Goal: Task Accomplishment & Management: Use online tool/utility

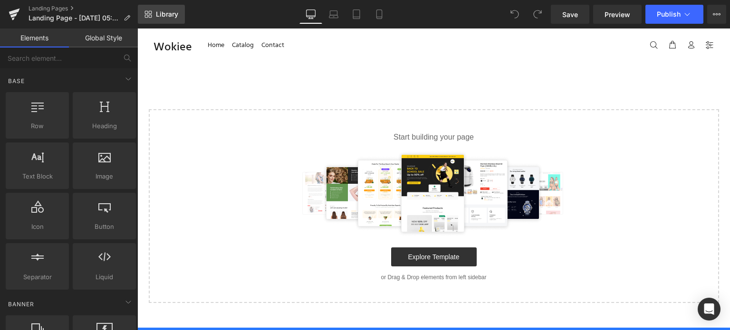
click at [165, 15] on span "Library" at bounding box center [167, 14] width 22 height 9
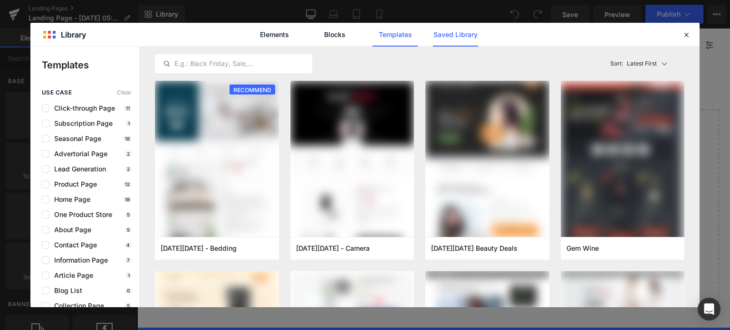
click at [460, 36] on link "Saved Library" at bounding box center [455, 35] width 45 height 24
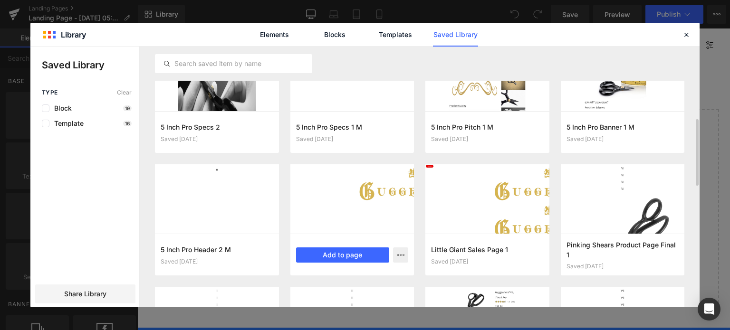
scroll to position [427, 0]
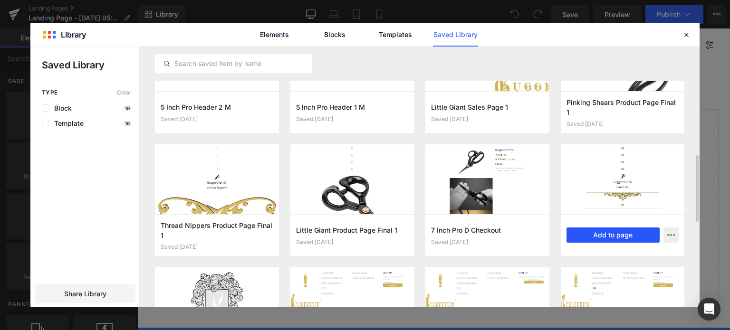
click at [622, 236] on button "Add to page" at bounding box center [613, 235] width 94 height 15
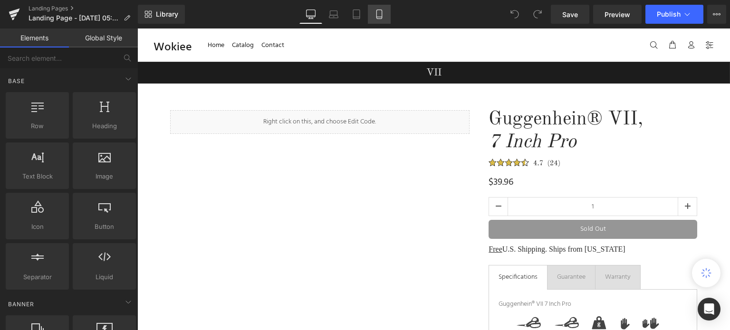
click at [378, 15] on icon at bounding box center [378, 13] width 9 height 9
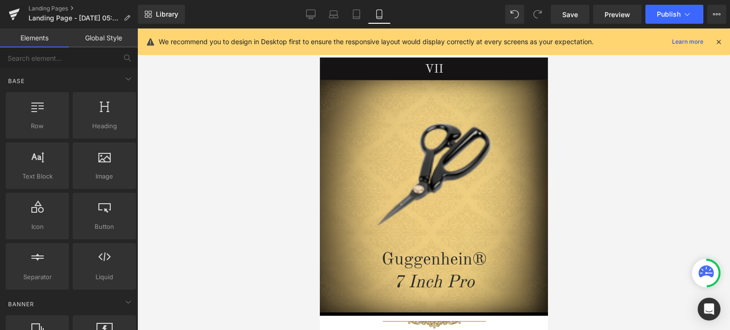
click at [716, 41] on icon at bounding box center [718, 42] width 9 height 9
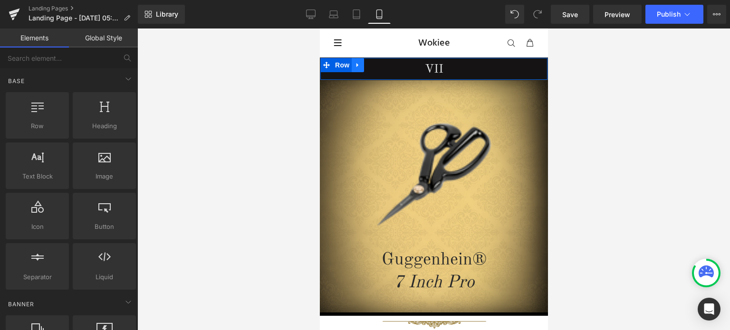
click at [353, 69] on link at bounding box center [357, 65] width 12 height 14
click at [355, 66] on icon at bounding box center [357, 65] width 7 height 7
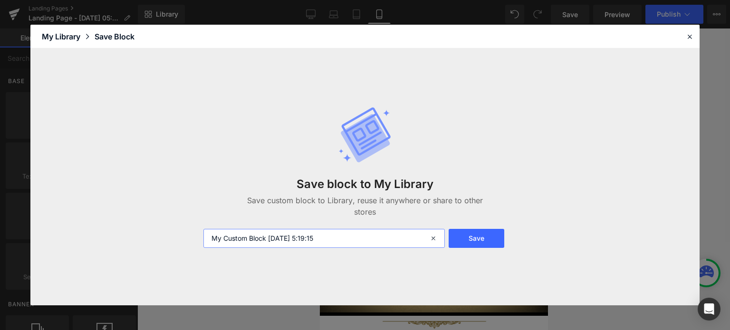
drag, startPoint x: 342, startPoint y: 237, endPoint x: 210, endPoint y: 244, distance: 132.7
click at [210, 244] on input "My Custom Block 2025-10-04 5:19:15" at bounding box center [323, 238] width 241 height 19
click at [272, 240] on input "7 Inch Pro Header 2" at bounding box center [323, 238] width 241 height 19
click at [271, 239] on input "7 Inch Pro Header 2" at bounding box center [323, 238] width 241 height 19
click at [277, 239] on input "7 Inch Pro Header 2" at bounding box center [323, 238] width 241 height 19
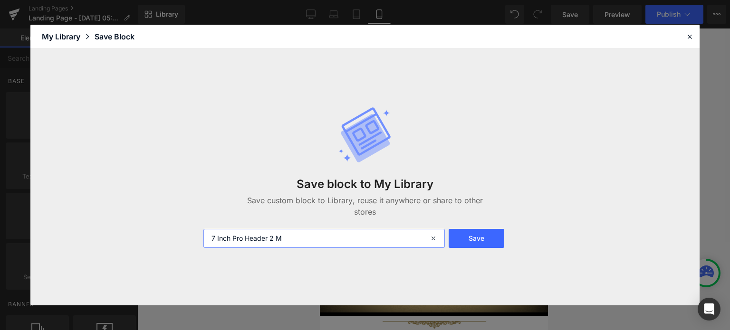
drag, startPoint x: 294, startPoint y: 238, endPoint x: 248, endPoint y: 238, distance: 46.5
click at [287, 237] on input "7 Inch Pro Header 2 M" at bounding box center [323, 238] width 241 height 19
drag, startPoint x: 243, startPoint y: 236, endPoint x: 207, endPoint y: 238, distance: 36.1
click at [205, 238] on input "7 Inch Pro Header 2 M" at bounding box center [323, 238] width 241 height 19
click at [301, 238] on input "7 Inch Pro Header 2 M" at bounding box center [323, 238] width 241 height 19
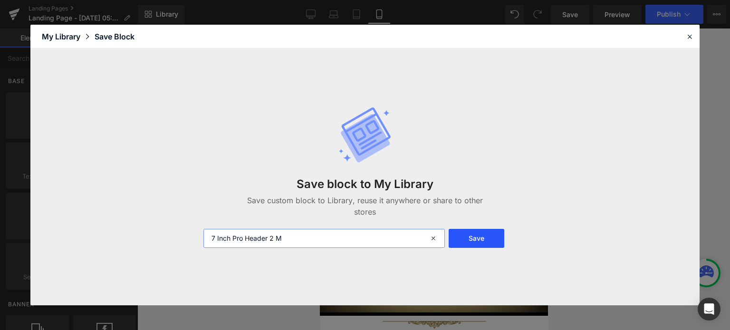
type input "7 Inch Pro Header 2 M"
click at [474, 241] on button "Save" at bounding box center [476, 238] width 56 height 19
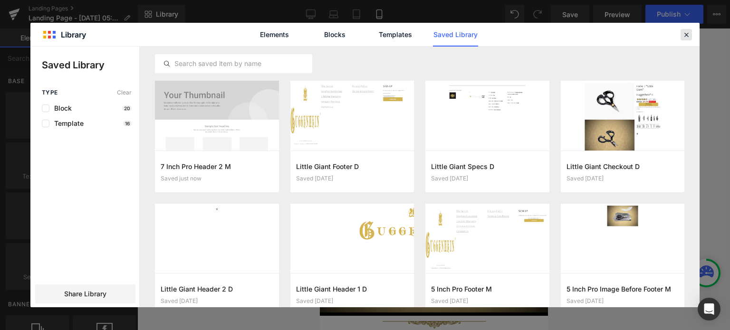
click at [686, 37] on icon at bounding box center [686, 34] width 9 height 9
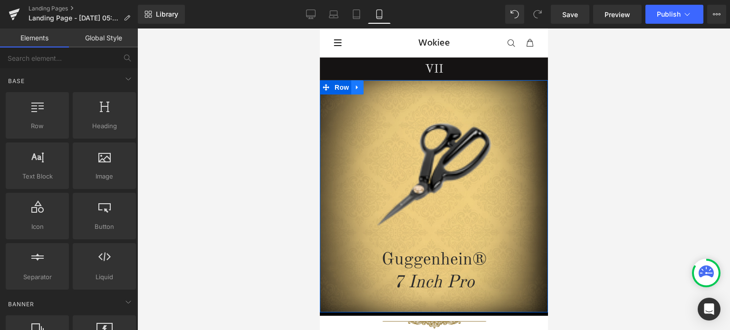
click at [352, 90] on link at bounding box center [357, 87] width 12 height 14
click at [355, 90] on link at bounding box center [357, 87] width 12 height 14
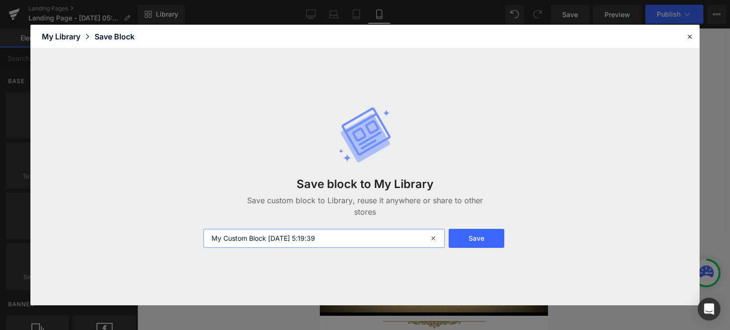
drag, startPoint x: 344, startPoint y: 236, endPoint x: 198, endPoint y: 240, distance: 146.3
click at [198, 240] on div "My Custom Block 2025-10-04 5:19:39" at bounding box center [323, 238] width 251 height 19
paste input "7 Inch Pro"
type input "7 Inch Pro Banner M"
click at [481, 236] on button "Save" at bounding box center [476, 238] width 56 height 19
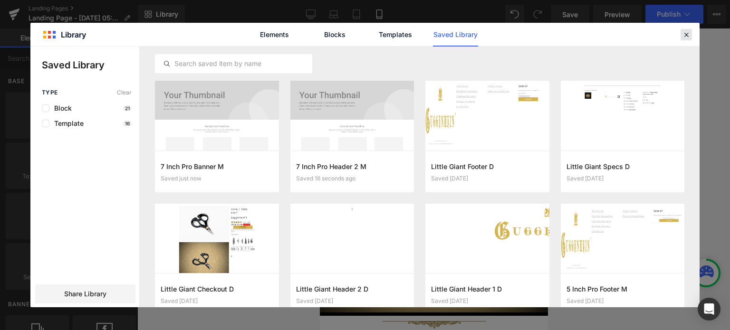
click at [687, 33] on icon at bounding box center [686, 34] width 9 height 9
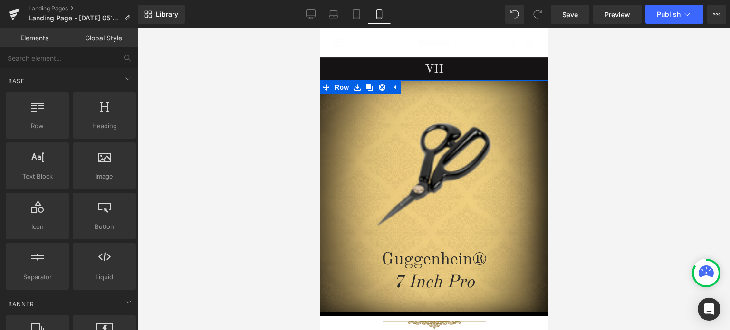
scroll to position [237, 0]
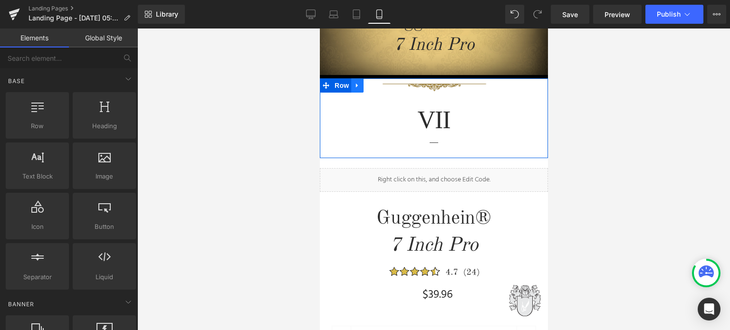
click at [355, 86] on icon at bounding box center [356, 86] width 2 height 4
click at [356, 85] on icon at bounding box center [356, 85] width 7 height 7
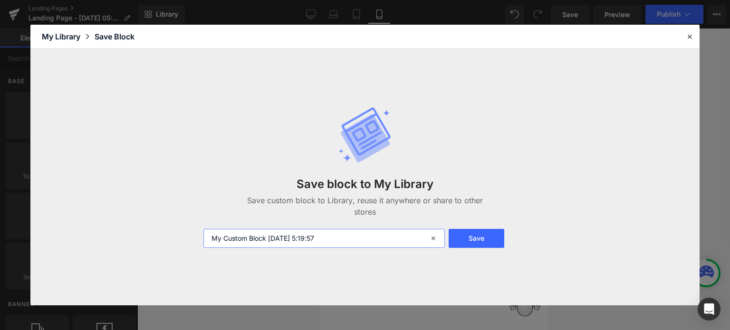
drag, startPoint x: 334, startPoint y: 238, endPoint x: 206, endPoint y: 243, distance: 127.9
click at [206, 243] on input "My Custom Block 2025-10-04 5:19:57" at bounding box center [323, 238] width 241 height 19
paste input "7 Inch Pro"
type input "7 Inch Pro Banner 2 M"
click at [481, 232] on button "Save" at bounding box center [476, 238] width 56 height 19
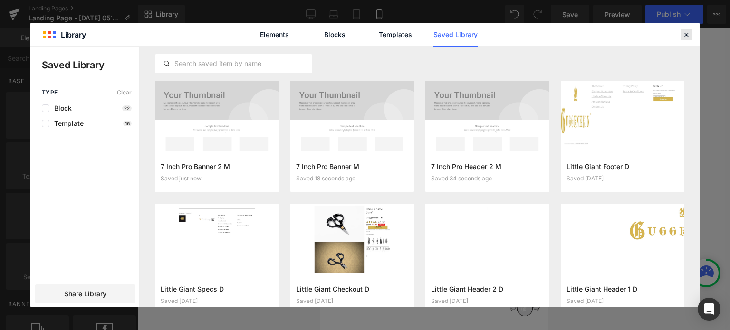
click at [683, 35] on icon at bounding box center [686, 34] width 9 height 9
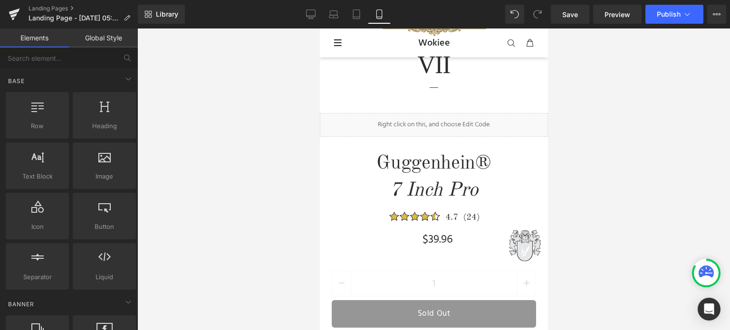
scroll to position [285, 0]
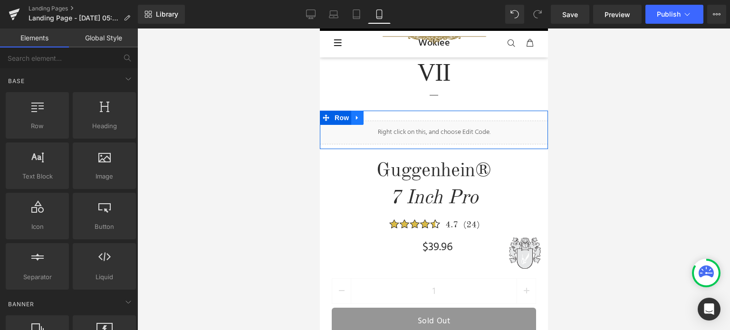
click at [353, 120] on icon at bounding box center [356, 117] width 7 height 7
click at [354, 120] on icon at bounding box center [356, 117] width 7 height 7
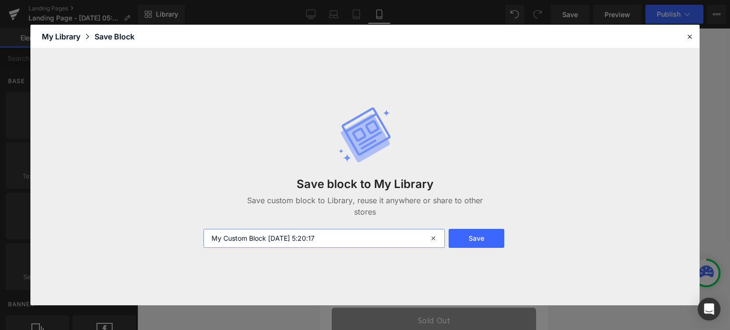
drag, startPoint x: 341, startPoint y: 237, endPoint x: 202, endPoint y: 242, distance: 139.3
click at [202, 242] on div "My Custom Block 2025-10-04 5:20:17" at bounding box center [323, 238] width 251 height 19
paste input "7 Inch Pro"
type input "7 Inch Pro Gallery M"
click at [487, 241] on button "Save" at bounding box center [476, 238] width 56 height 19
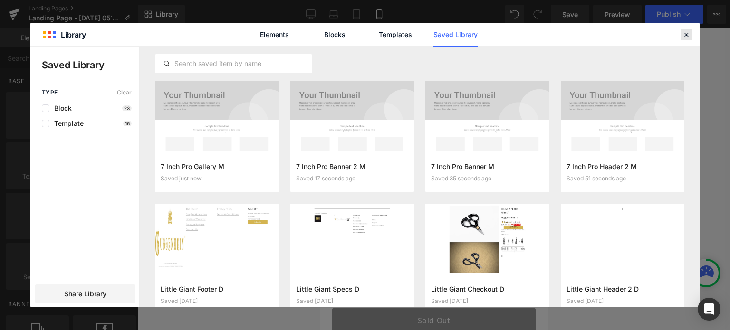
click at [687, 33] on icon at bounding box center [686, 34] width 9 height 9
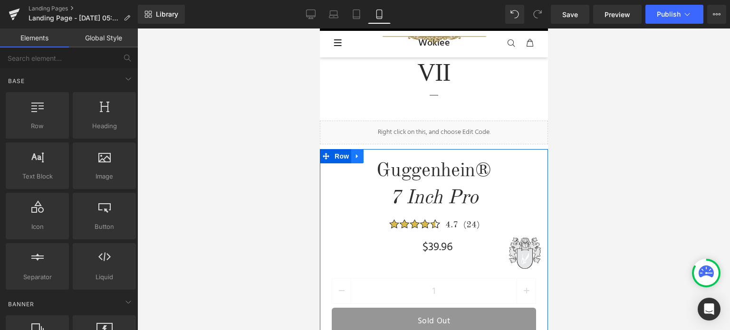
click at [357, 157] on icon at bounding box center [356, 155] width 7 height 7
click at [357, 158] on icon at bounding box center [356, 155] width 7 height 7
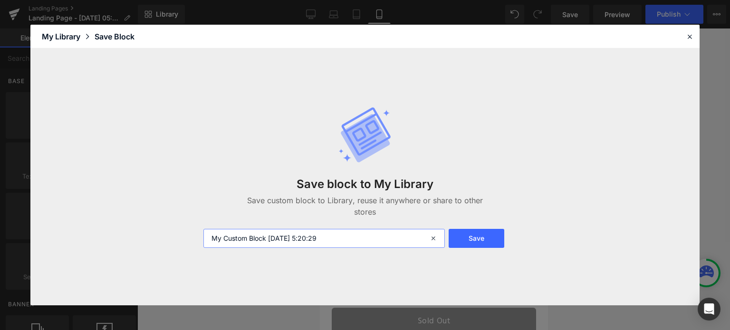
drag, startPoint x: 351, startPoint y: 238, endPoint x: 201, endPoint y: 243, distance: 149.7
click at [201, 243] on div "My Custom Block 2025-10-04 5:20:29" at bounding box center [323, 238] width 251 height 19
paste input "7 Inch Pro"
type input "7 Inch Pro Checkout M"
click at [475, 235] on button "Save" at bounding box center [476, 238] width 56 height 19
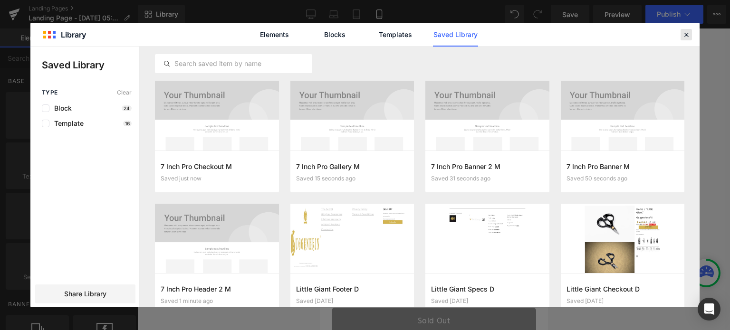
click at [683, 33] on icon at bounding box center [686, 34] width 9 height 9
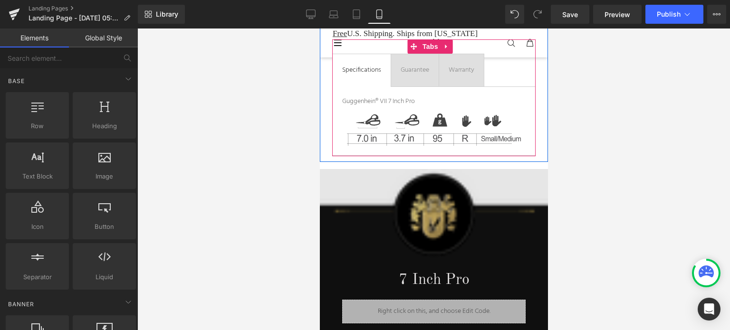
scroll to position [665, 0]
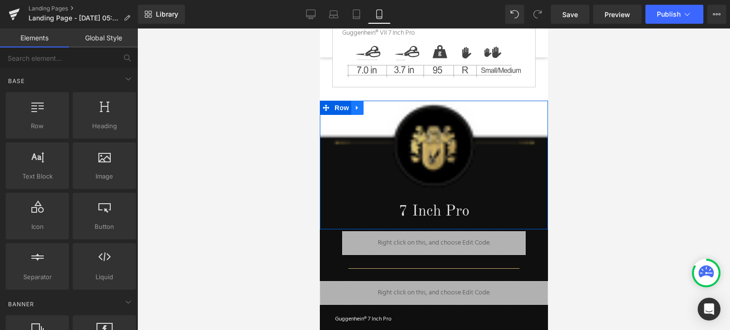
click at [354, 105] on icon at bounding box center [356, 107] width 7 height 7
click at [353, 106] on icon at bounding box center [356, 107] width 7 height 7
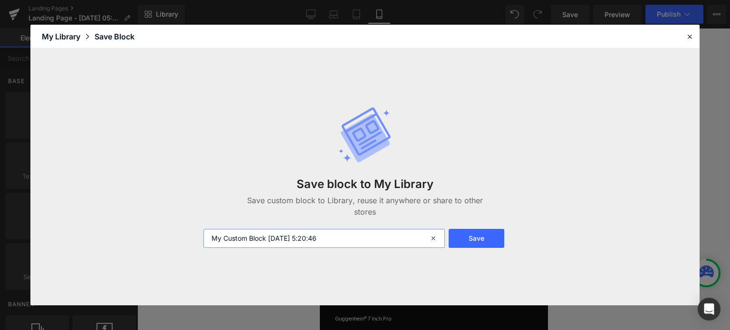
drag, startPoint x: 322, startPoint y: 237, endPoint x: 210, endPoint y: 238, distance: 111.6
click at [210, 238] on input "My Custom Block 2025-10-04 5:20:46" at bounding box center [323, 238] width 241 height 19
paste input "7 Inch Pro"
type input "7 Inch Pro Specs 1 M"
click at [484, 237] on button "Save" at bounding box center [476, 238] width 56 height 19
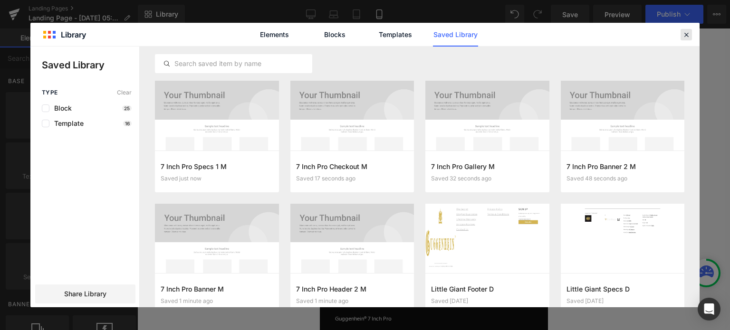
click at [685, 34] on icon at bounding box center [686, 34] width 9 height 9
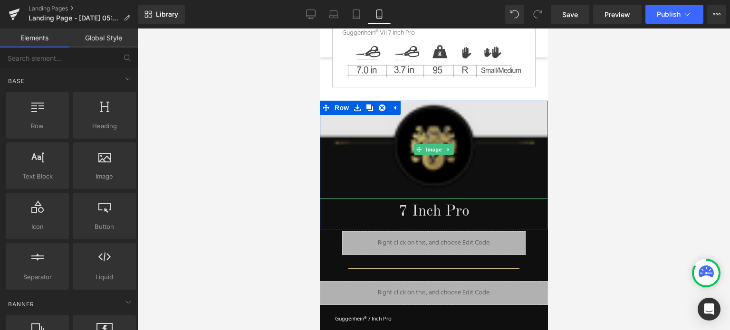
scroll to position [807, 0]
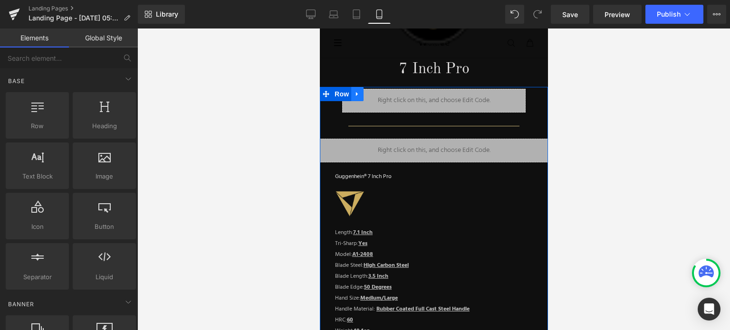
click at [355, 92] on icon at bounding box center [356, 94] width 2 height 4
click at [355, 92] on icon at bounding box center [356, 94] width 7 height 7
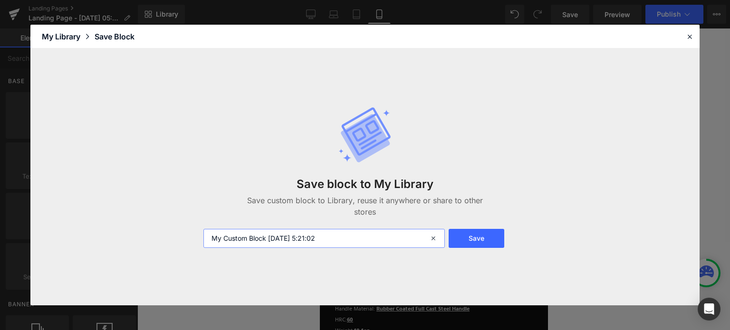
drag, startPoint x: 352, startPoint y: 239, endPoint x: 196, endPoint y: 245, distance: 156.4
click at [196, 245] on div "Save block to My Library Save custom block to Library, reuse it anywhere or sha…" at bounding box center [364, 176] width 669 height 257
paste input "7 Inch Pro"
type input "7 Inch Pro Specs 2 M"
click at [479, 237] on button "Save" at bounding box center [476, 238] width 56 height 19
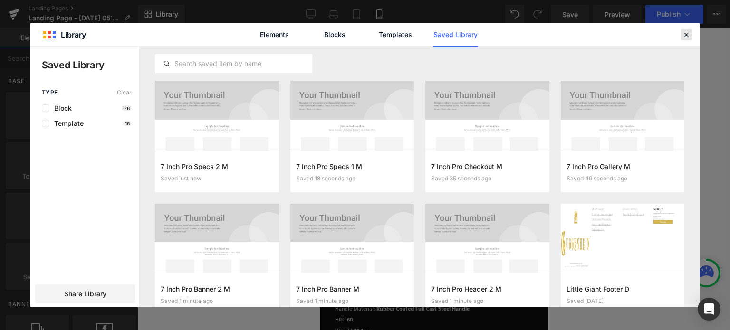
click at [686, 36] on icon at bounding box center [686, 34] width 9 height 9
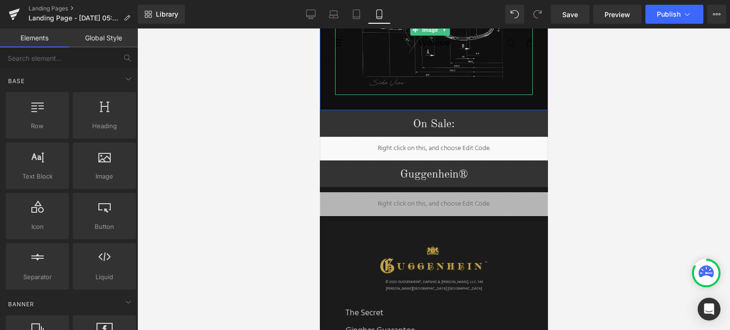
scroll to position [1235, 0]
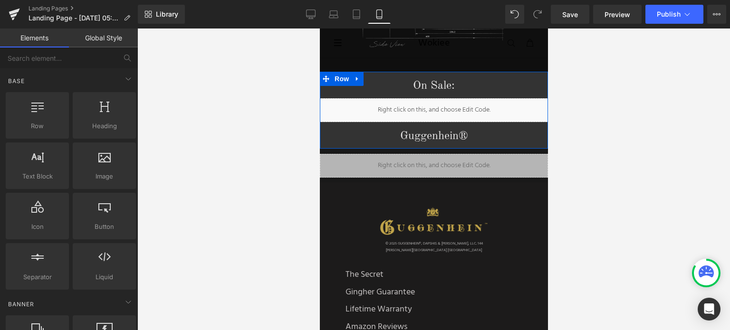
click at [353, 75] on icon at bounding box center [356, 78] width 7 height 7
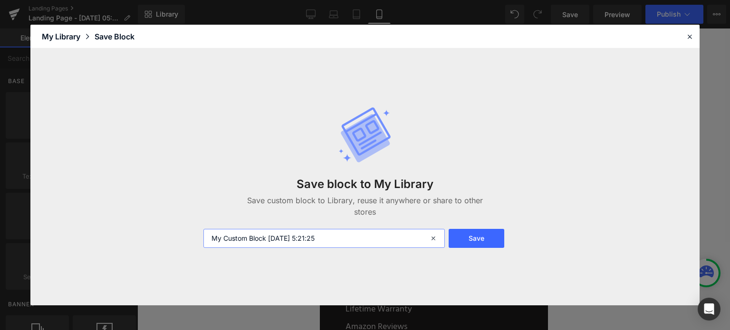
drag, startPoint x: 346, startPoint y: 234, endPoint x: 186, endPoint y: 247, distance: 160.6
click at [186, 247] on div "Save block to My Library Save custom block to Library, reuse it anywhere or sha…" at bounding box center [364, 176] width 669 height 257
paste input "7 Inch Pro"
type input "7 Inch Pro Related Pairs M"
click at [467, 238] on button "Save" at bounding box center [476, 238] width 56 height 19
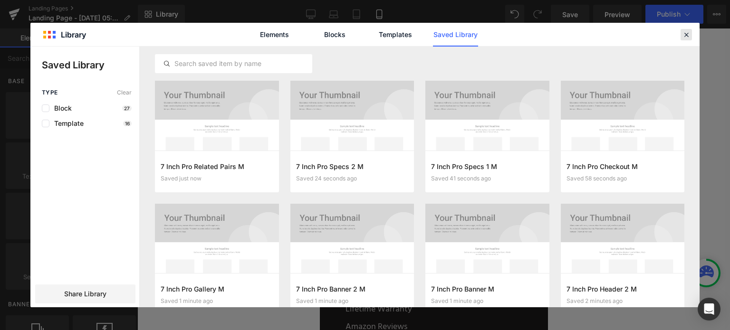
click at [685, 36] on icon at bounding box center [686, 34] width 9 height 9
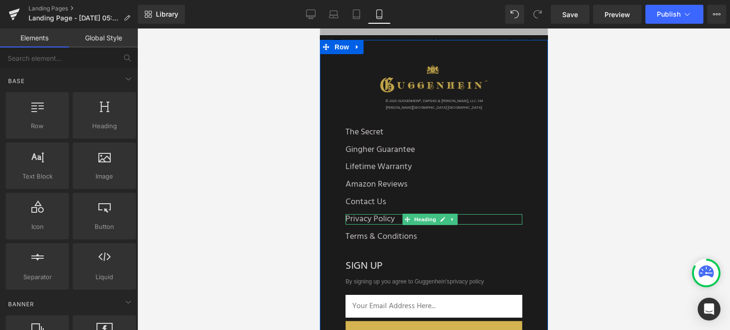
scroll to position [1330, 0]
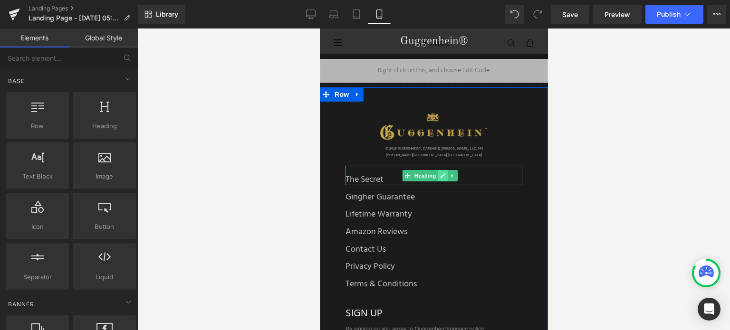
click at [442, 173] on icon at bounding box center [442, 175] width 5 height 5
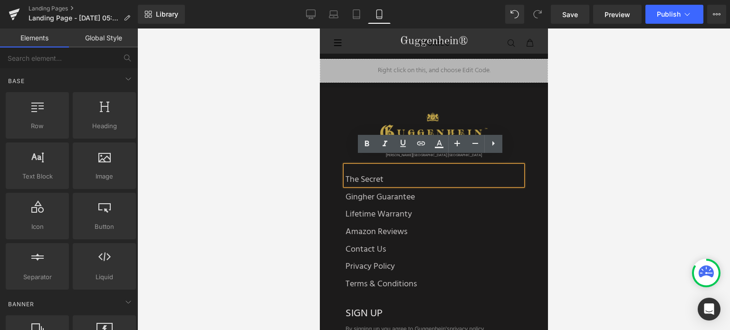
drag, startPoint x: 588, startPoint y: 181, endPoint x: 548, endPoint y: 176, distance: 40.2
click at [587, 181] on div at bounding box center [433, 179] width 592 height 302
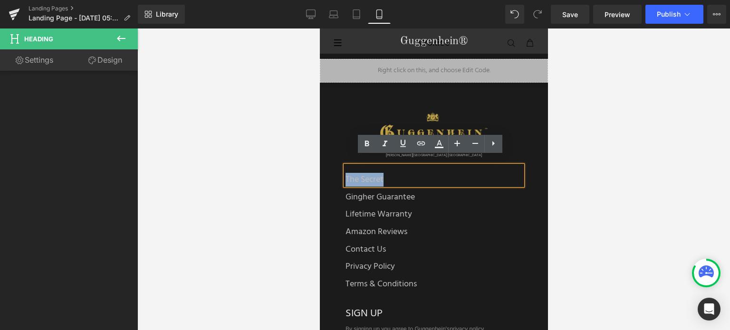
drag, startPoint x: 383, startPoint y: 171, endPoint x: 344, endPoint y: 171, distance: 38.9
click at [345, 171] on div "The Secret" at bounding box center [433, 175] width 177 height 19
click at [421, 142] on icon at bounding box center [421, 144] width 8 height 4
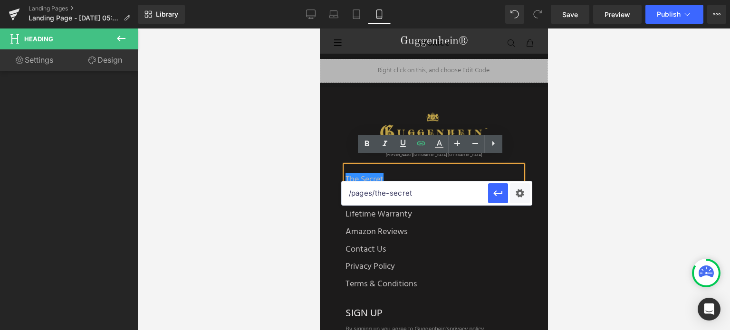
click at [619, 203] on div at bounding box center [433, 179] width 592 height 302
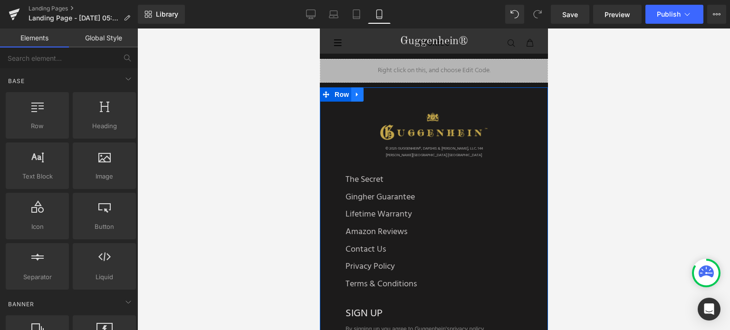
click at [353, 91] on icon at bounding box center [356, 94] width 7 height 7
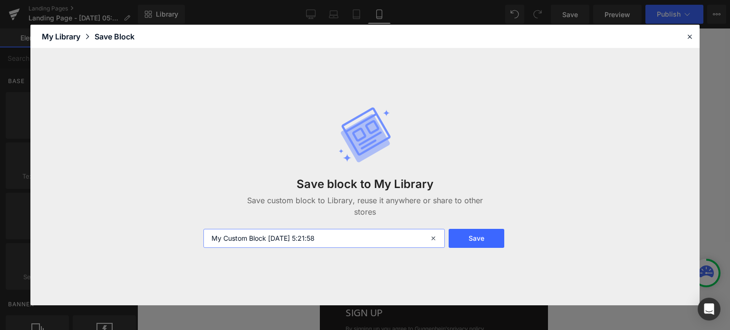
drag, startPoint x: 349, startPoint y: 235, endPoint x: 203, endPoint y: 243, distance: 145.6
click at [203, 243] on input "My Custom Block 2025-10-04 5:21:58" at bounding box center [323, 238] width 241 height 19
paste input "7 Inch Pro"
type input "7 Inch Pro Footer M"
click at [484, 237] on button "Save" at bounding box center [476, 238] width 56 height 19
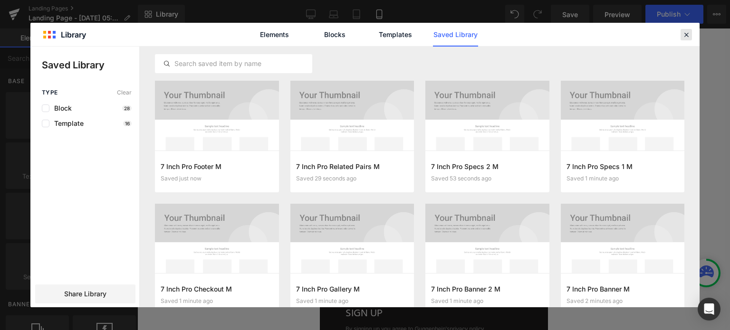
click at [683, 34] on icon at bounding box center [686, 34] width 9 height 9
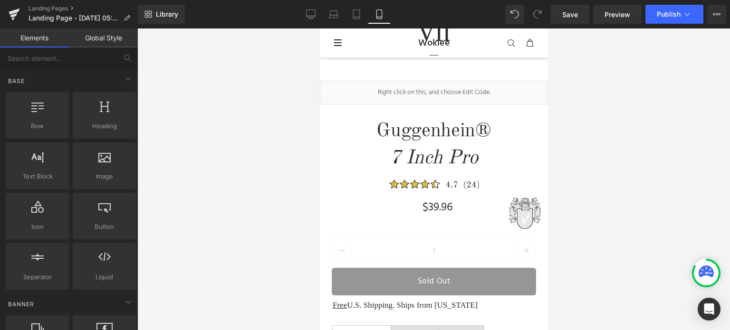
scroll to position [0, 0]
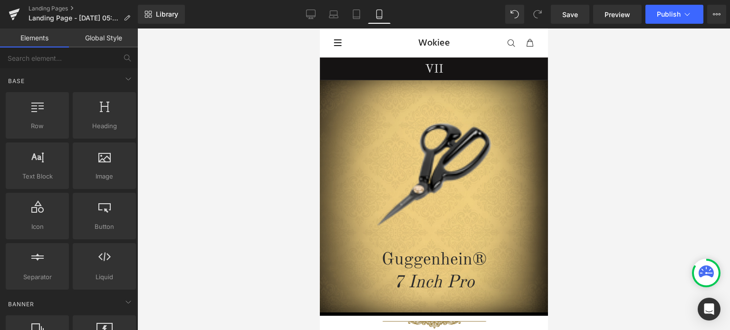
drag, startPoint x: 543, startPoint y: 303, endPoint x: 875, endPoint y: 58, distance: 411.7
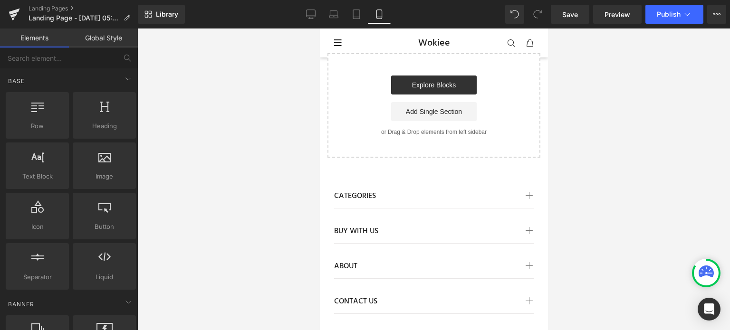
scroll to position [1671, 0]
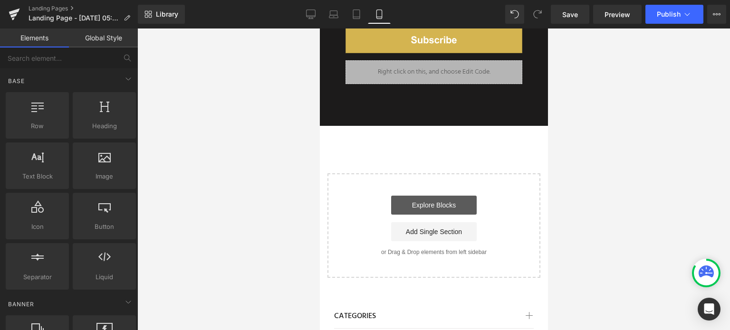
click at [436, 196] on link "Explore Blocks" at bounding box center [432, 205] width 85 height 19
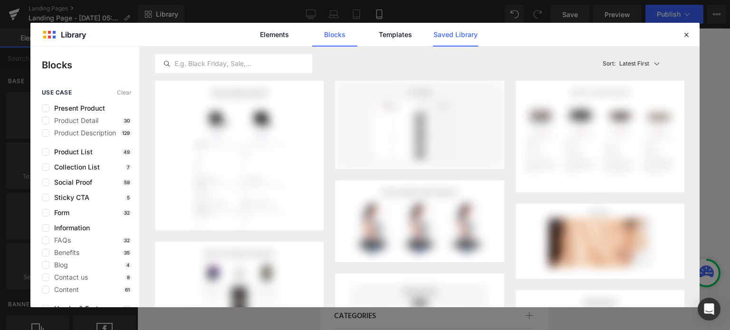
click at [448, 34] on link "Saved Library" at bounding box center [455, 35] width 45 height 24
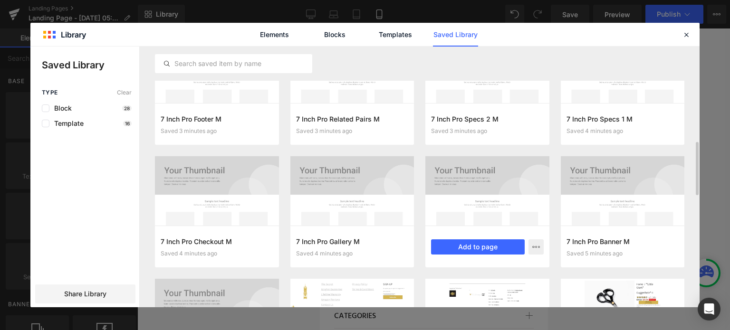
scroll to position [119, 0]
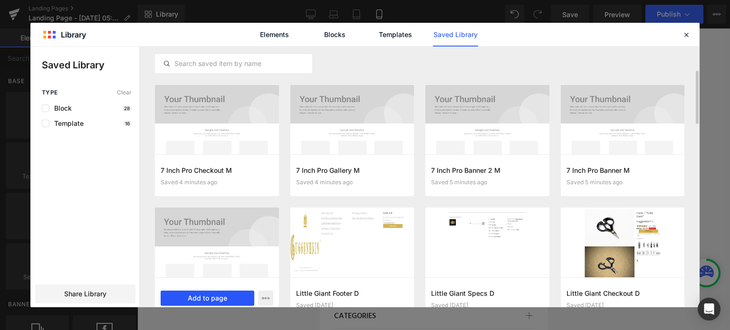
click at [213, 296] on button "Add to page" at bounding box center [208, 298] width 94 height 15
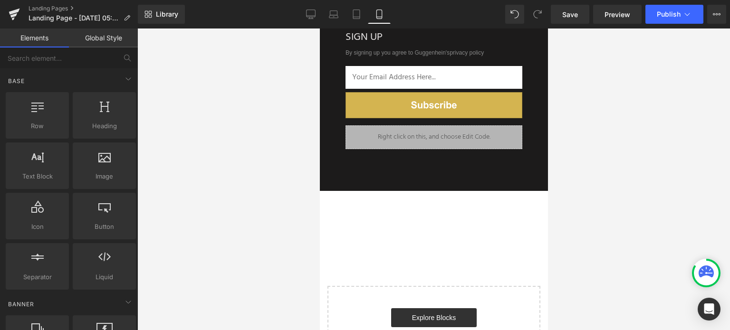
scroll to position [0, 0]
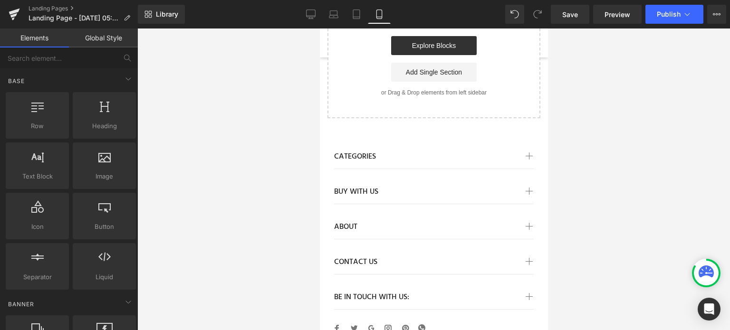
drag, startPoint x: 543, startPoint y: 259, endPoint x: 885, endPoint y: 304, distance: 345.4
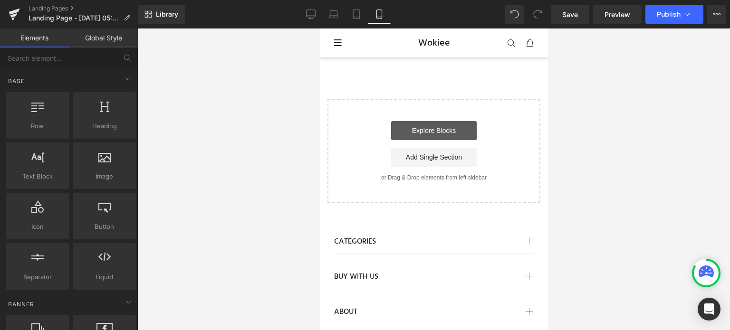
scroll to position [1741, 0]
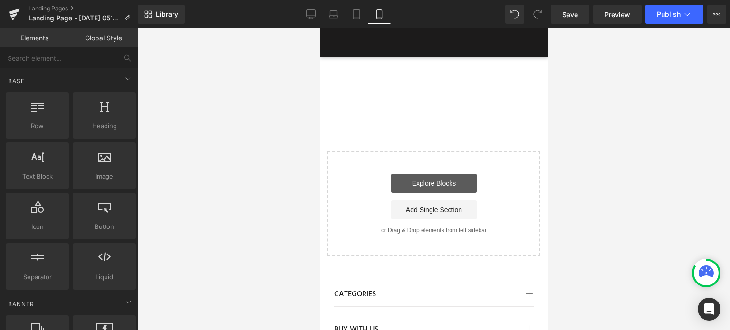
click at [427, 175] on link "Explore Blocks" at bounding box center [432, 183] width 85 height 19
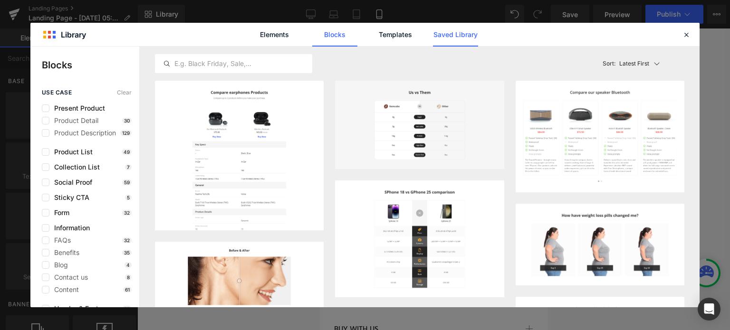
click at [467, 33] on link "Saved Library" at bounding box center [455, 35] width 45 height 24
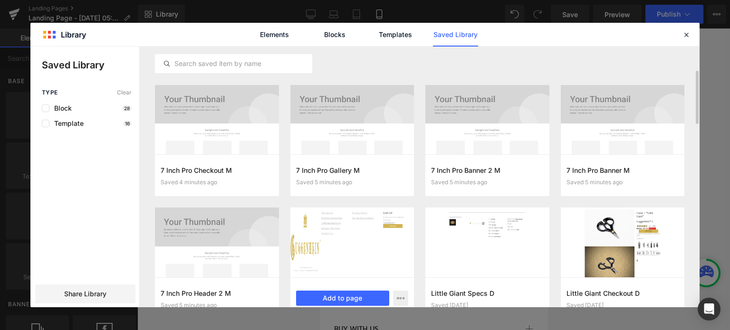
scroll to position [190, 0]
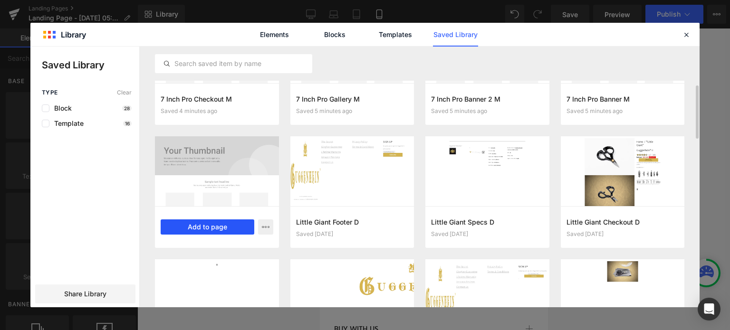
click at [211, 226] on button "Add to page" at bounding box center [208, 226] width 94 height 15
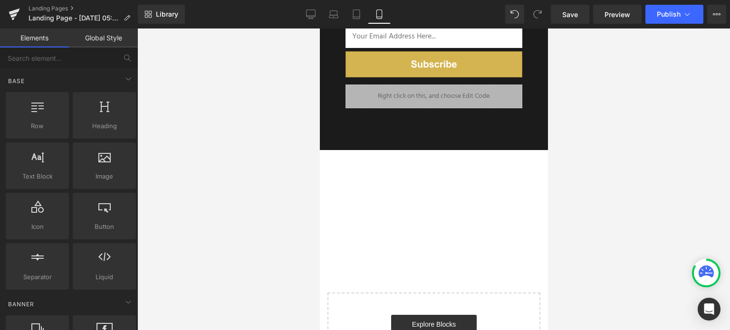
scroll to position [1551, 0]
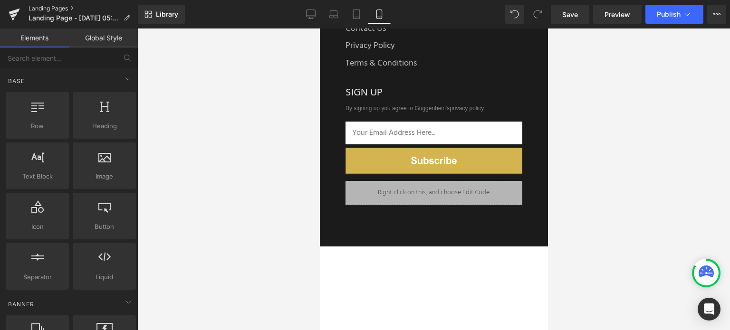
click at [54, 7] on link "Landing Pages" at bounding box center [82, 9] width 109 height 8
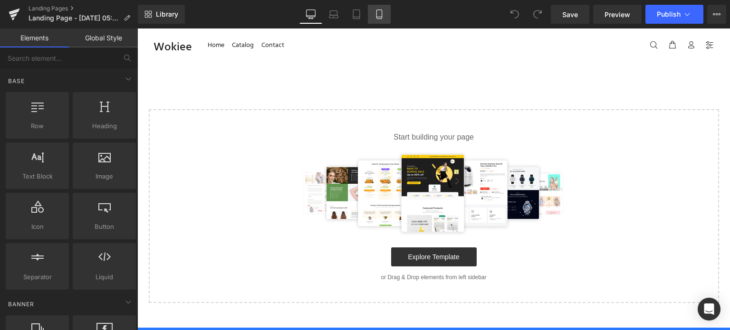
click at [383, 10] on icon at bounding box center [378, 13] width 9 height 9
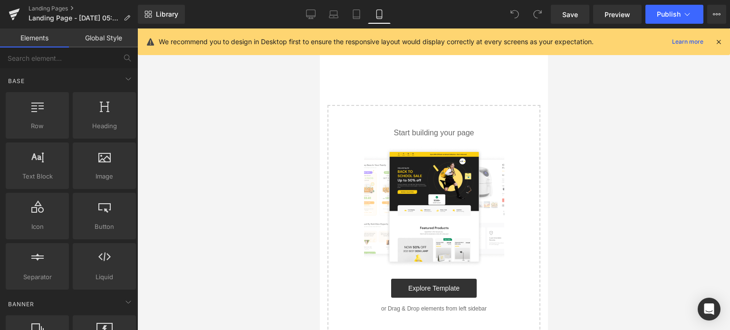
drag, startPoint x: 720, startPoint y: 42, endPoint x: 651, endPoint y: 57, distance: 70.8
click at [719, 42] on icon at bounding box center [718, 42] width 9 height 9
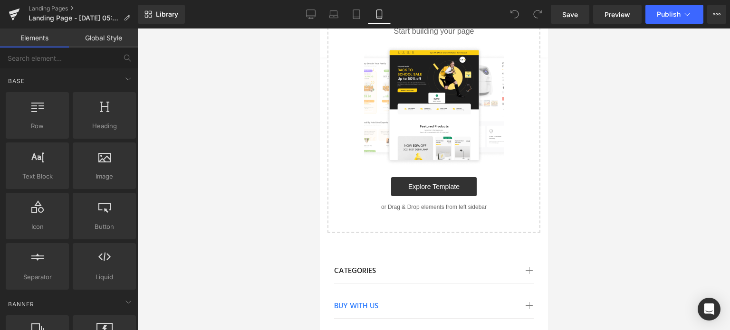
scroll to position [142, 0]
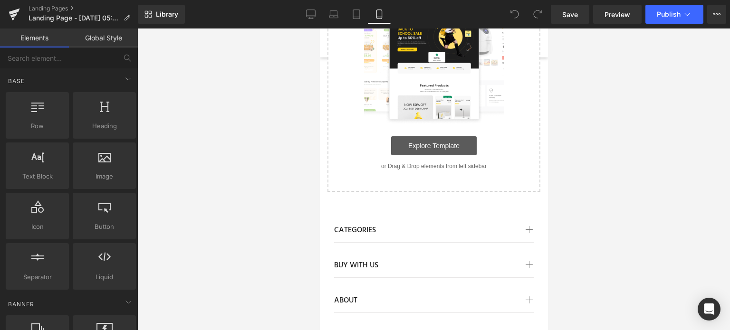
click at [440, 147] on link "Explore Template" at bounding box center [432, 145] width 85 height 19
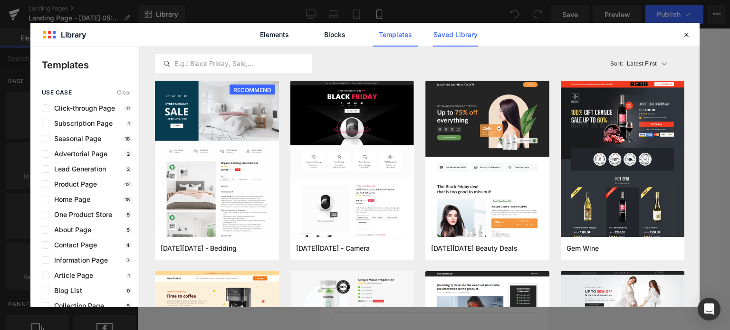
click at [448, 32] on link "Saved Library" at bounding box center [455, 35] width 45 height 24
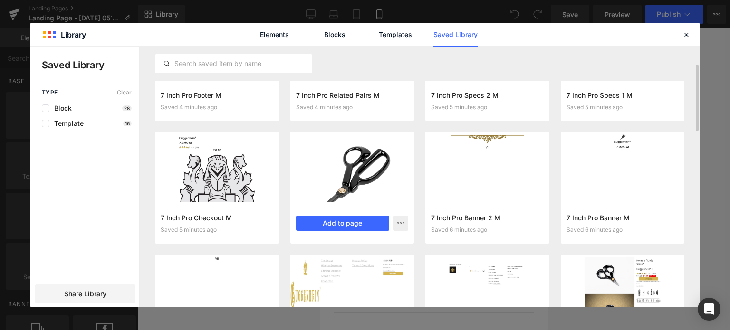
scroll to position [0, 0]
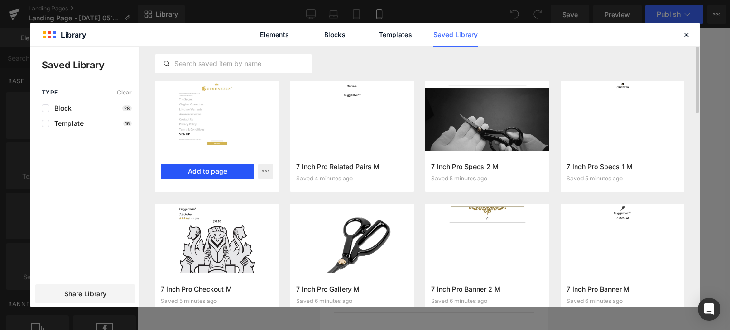
click at [210, 174] on button "Add to page" at bounding box center [208, 171] width 94 height 15
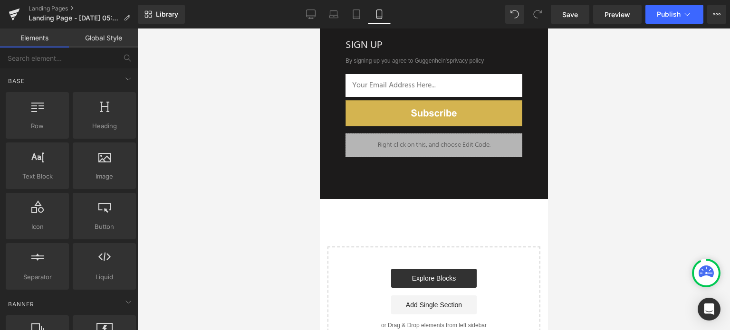
scroll to position [236, 0]
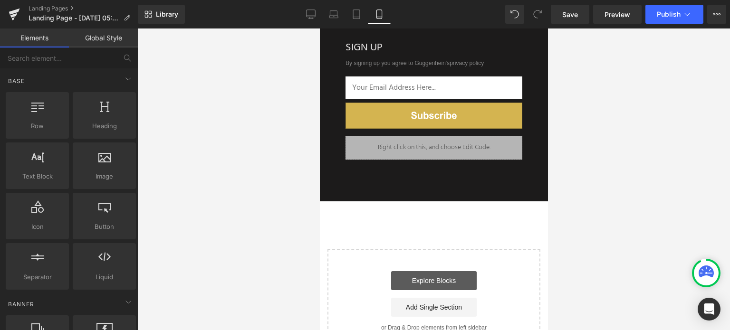
click at [434, 276] on link "Explore Blocks" at bounding box center [432, 280] width 85 height 19
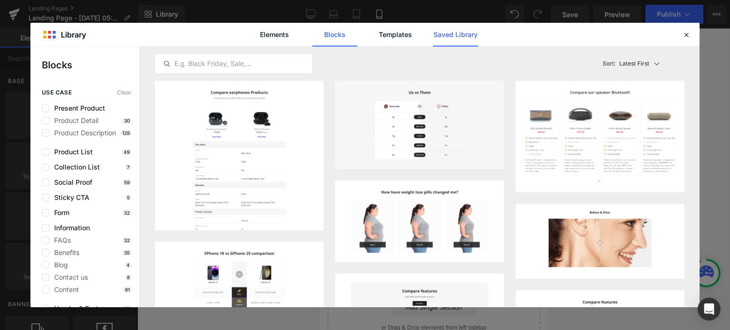
click at [450, 32] on link "Saved Library" at bounding box center [455, 35] width 45 height 24
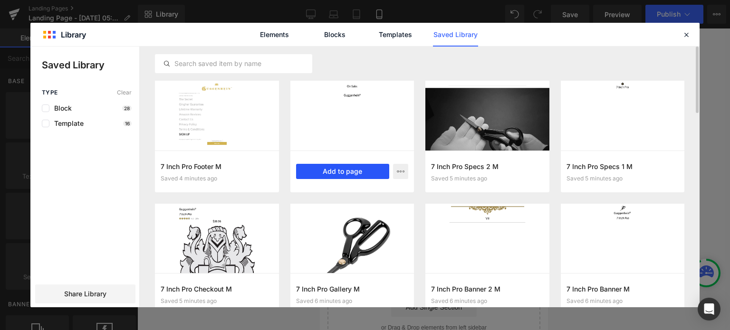
click at [342, 173] on button "Add to page" at bounding box center [343, 171] width 94 height 15
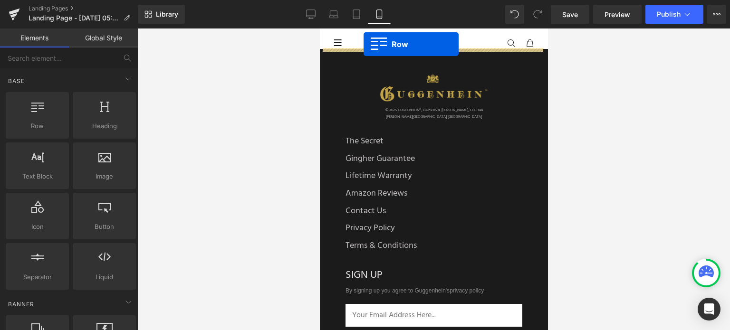
scroll to position [0, 0]
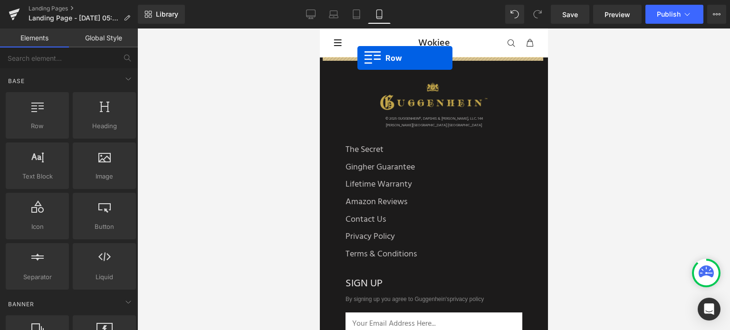
drag, startPoint x: 322, startPoint y: 224, endPoint x: 357, endPoint y: 58, distance: 169.8
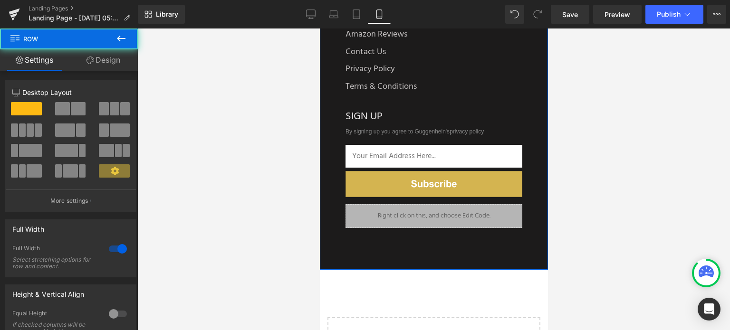
scroll to position [332, 0]
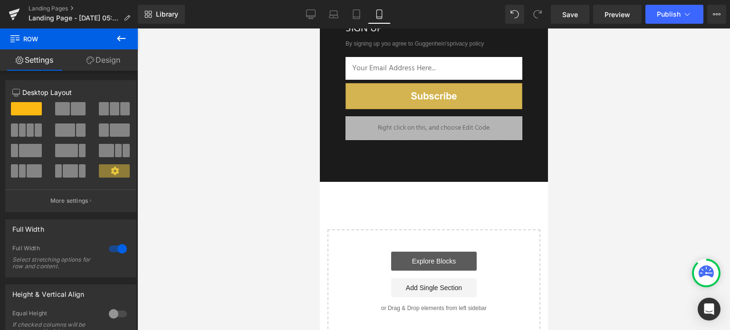
click at [442, 258] on link "Explore Blocks" at bounding box center [432, 261] width 85 height 19
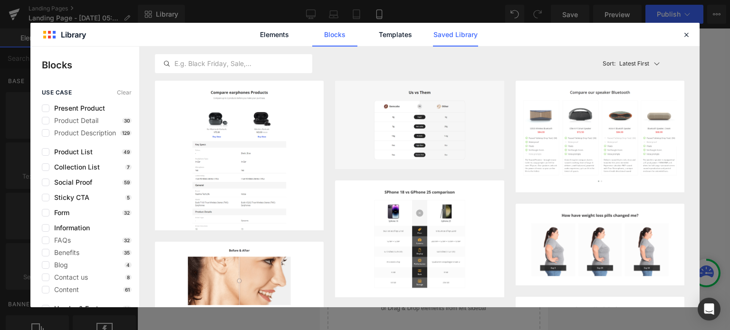
click at [457, 34] on link "Saved Library" at bounding box center [455, 35] width 45 height 24
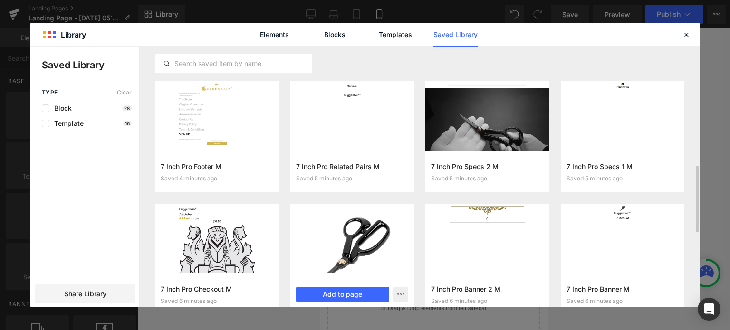
scroll to position [119, 0]
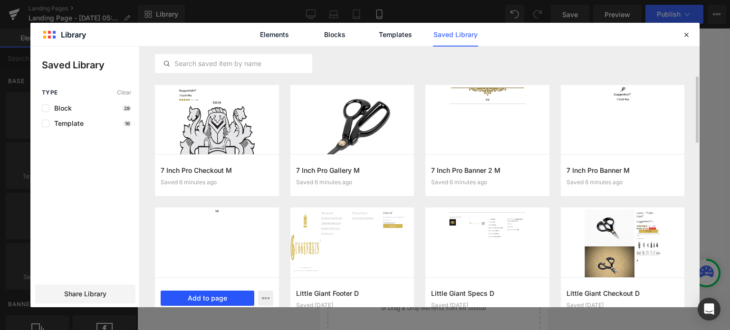
click at [208, 296] on button "Add to page" at bounding box center [208, 298] width 94 height 15
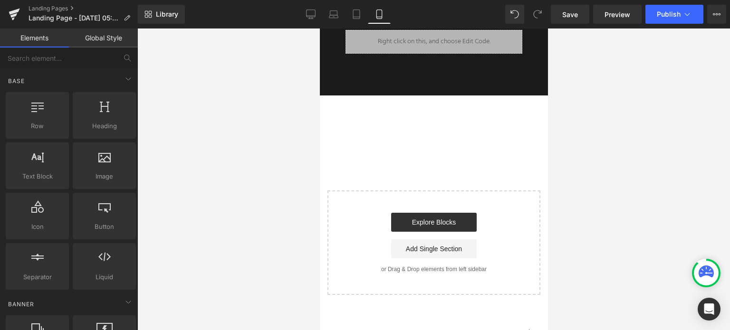
scroll to position [437, 0]
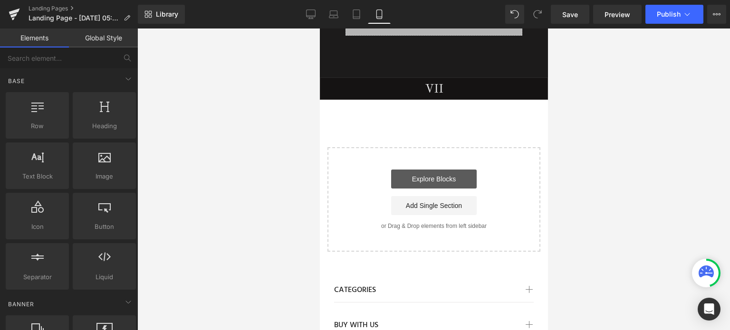
click at [459, 176] on link "Explore Blocks" at bounding box center [432, 179] width 85 height 19
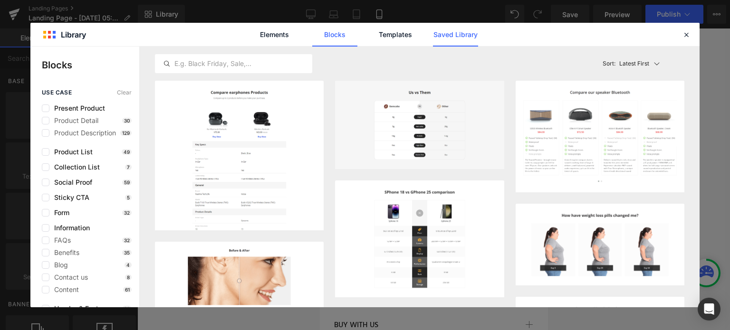
click at [465, 33] on link "Saved Library" at bounding box center [455, 35] width 45 height 24
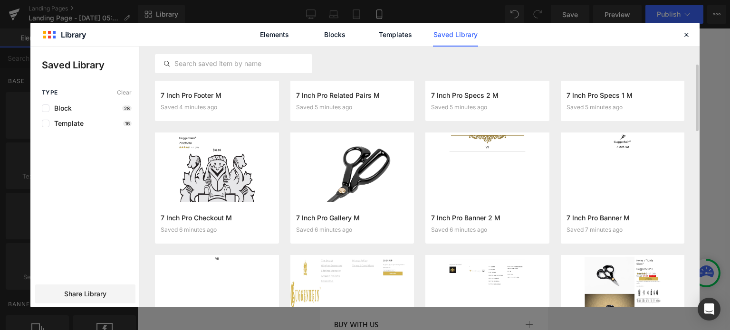
scroll to position [119, 0]
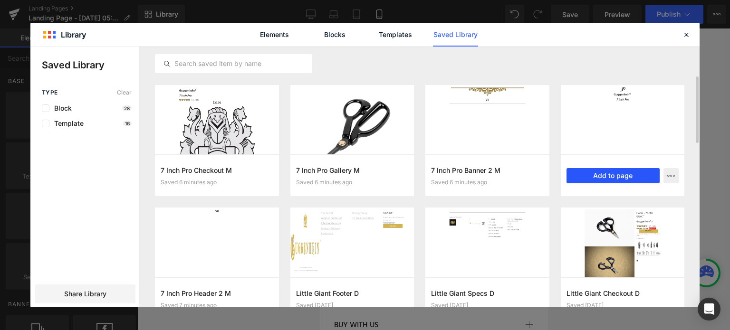
click at [608, 173] on button "Add to page" at bounding box center [613, 175] width 94 height 15
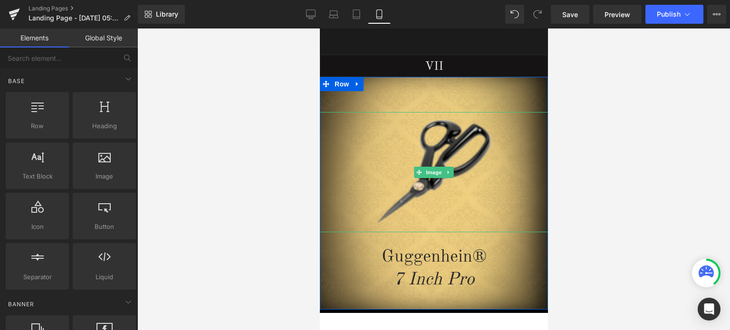
scroll to position [697, 0]
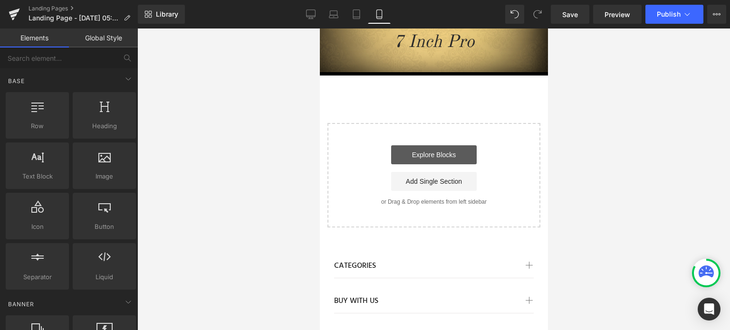
click at [434, 155] on link "Explore Blocks" at bounding box center [432, 154] width 85 height 19
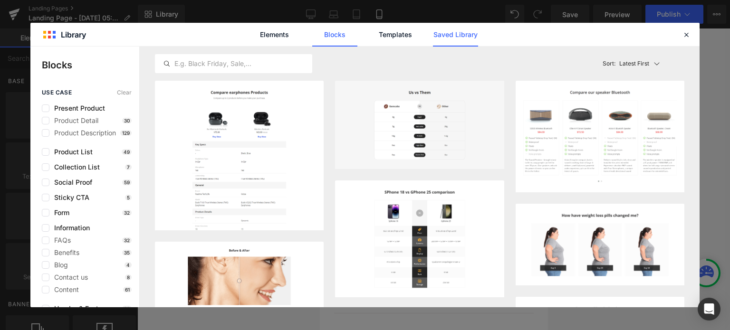
click at [465, 34] on link "Saved Library" at bounding box center [455, 35] width 45 height 24
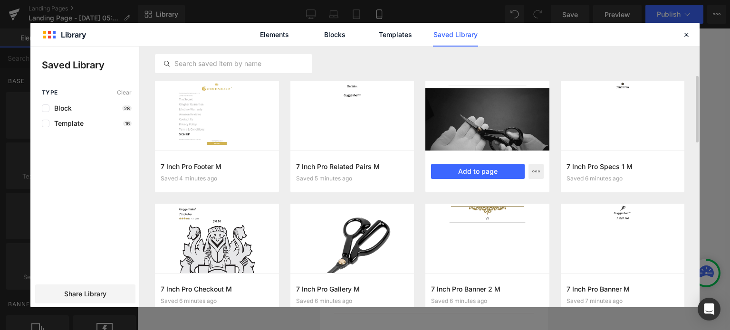
scroll to position [71, 0]
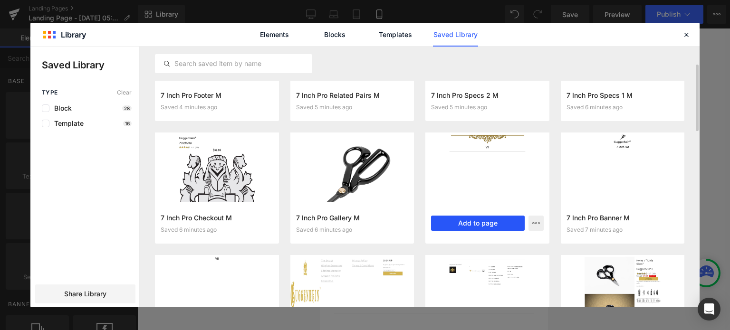
click at [477, 224] on button "Add to page" at bounding box center [478, 223] width 94 height 15
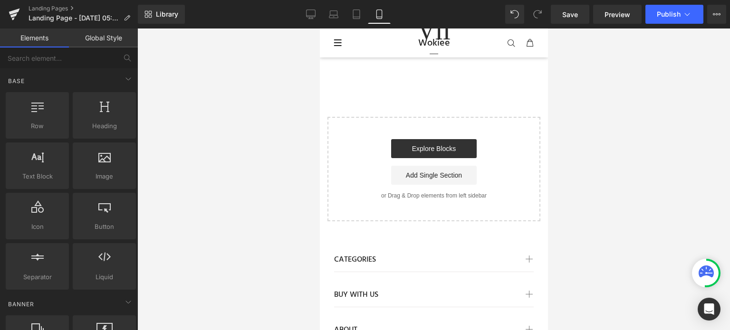
scroll to position [790, 0]
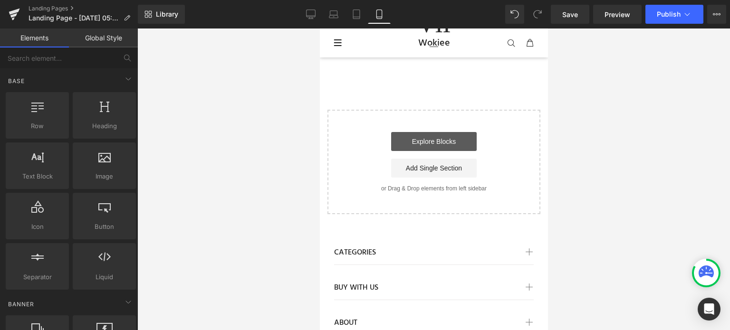
click at [439, 140] on link "Explore Blocks" at bounding box center [432, 141] width 85 height 19
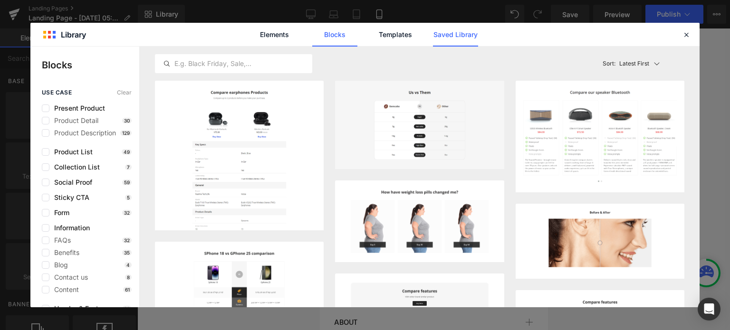
click at [456, 38] on link "Saved Library" at bounding box center [455, 35] width 45 height 24
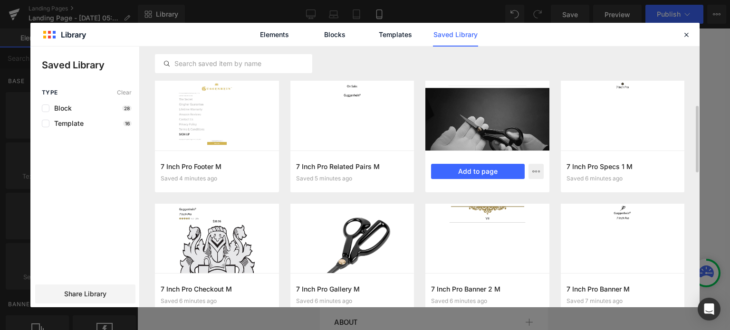
scroll to position [71, 0]
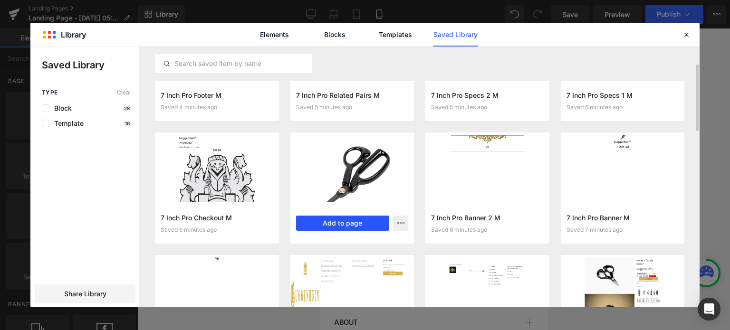
click at [352, 224] on button "Add to page" at bounding box center [343, 223] width 94 height 15
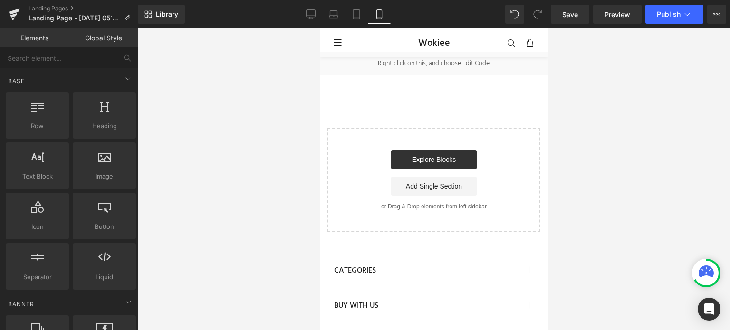
scroll to position [823, 0]
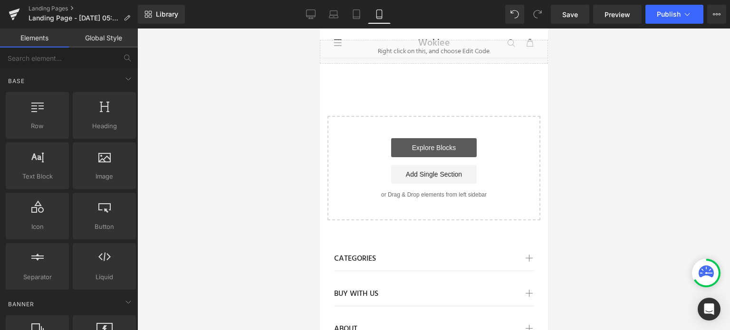
click at [446, 142] on link "Explore Blocks" at bounding box center [432, 147] width 85 height 19
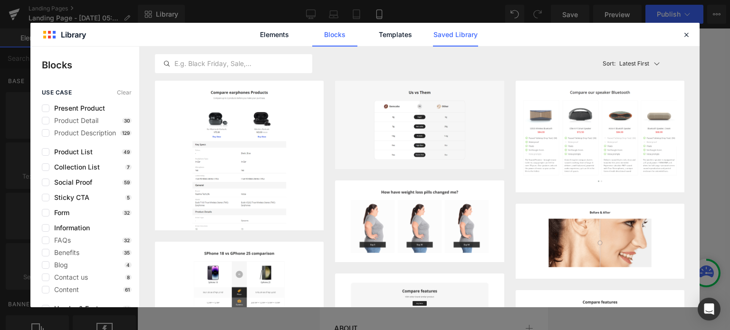
click at [460, 34] on link "Saved Library" at bounding box center [455, 35] width 45 height 24
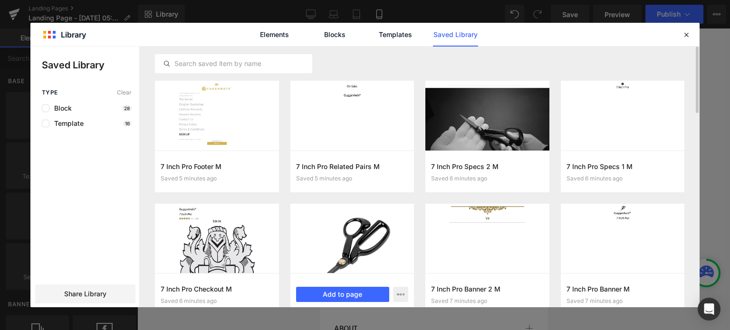
scroll to position [24, 0]
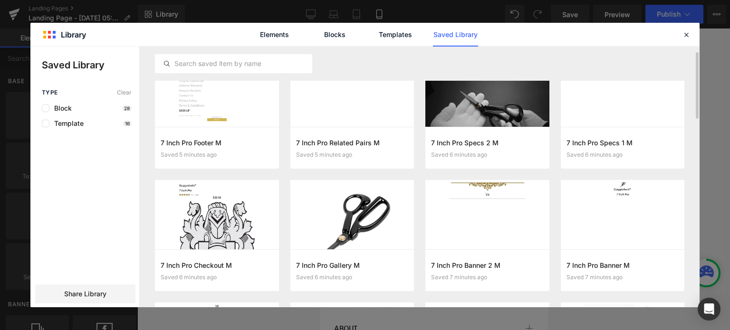
click at [0, 0] on button "Add to page" at bounding box center [0, 0] width 0 height 0
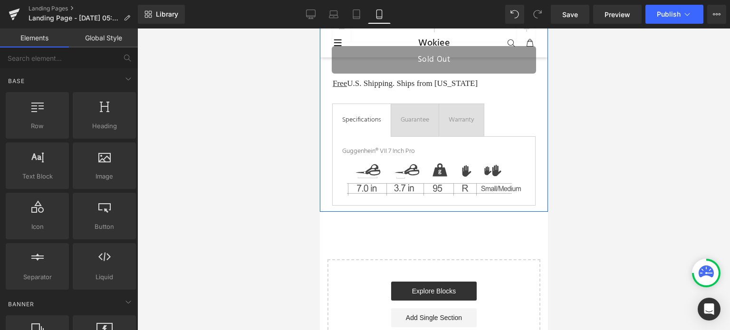
scroll to position [1146, 0]
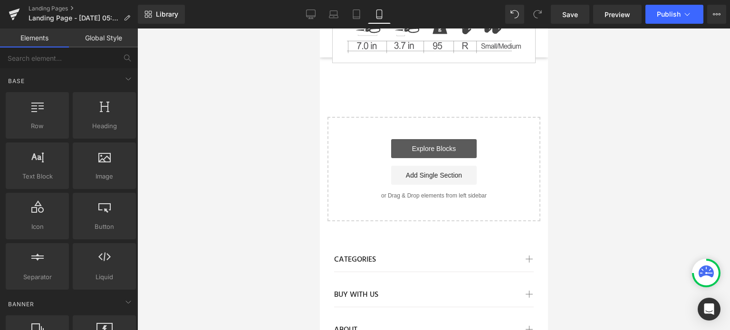
click at [452, 145] on link "Explore Blocks" at bounding box center [432, 148] width 85 height 19
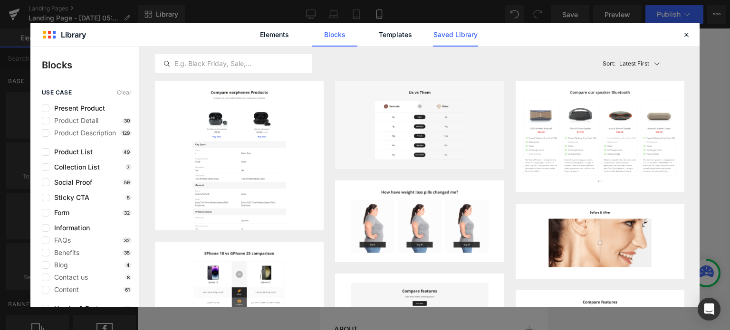
click at [462, 31] on link "Saved Library" at bounding box center [455, 35] width 45 height 24
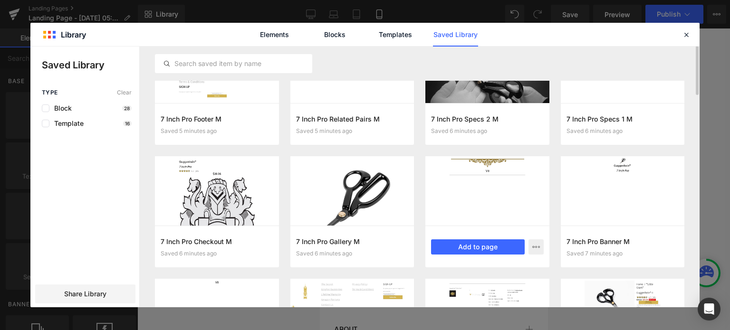
scroll to position [0, 0]
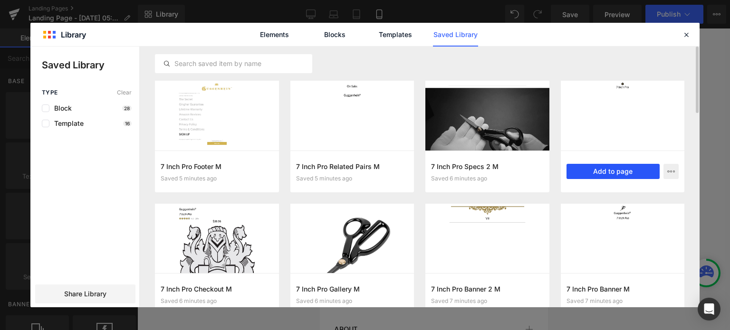
click at [613, 172] on button "Add to page" at bounding box center [613, 171] width 94 height 15
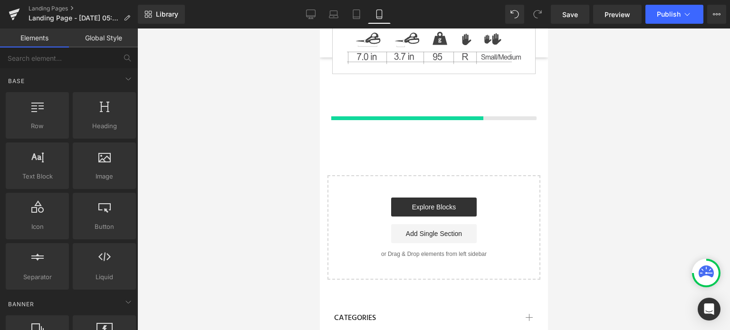
scroll to position [1135, 0]
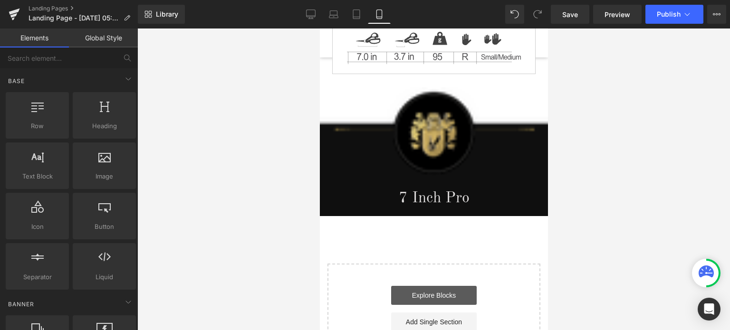
click at [434, 287] on link "Explore Blocks" at bounding box center [432, 295] width 85 height 19
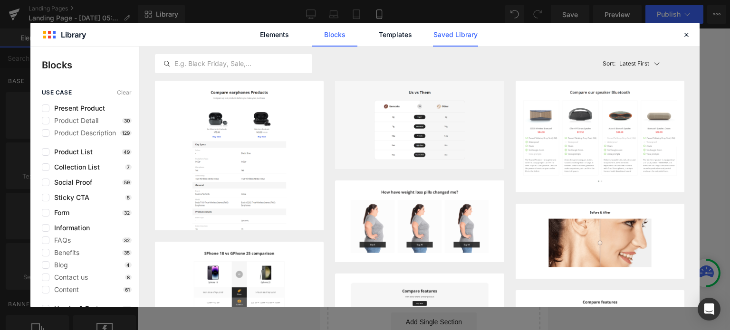
click at [465, 38] on link "Saved Library" at bounding box center [455, 35] width 45 height 24
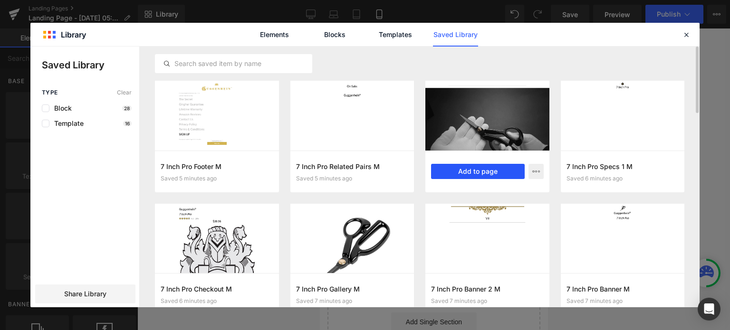
click at [481, 171] on button "Add to page" at bounding box center [478, 171] width 94 height 15
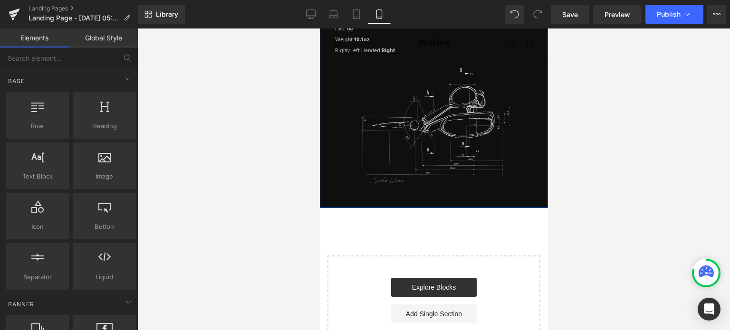
scroll to position [1555, 0]
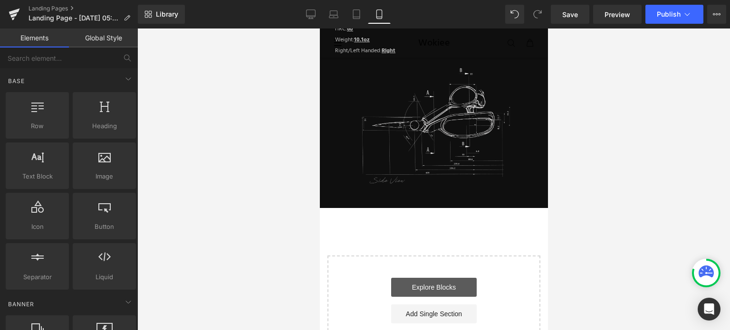
click at [432, 279] on link "Explore Blocks" at bounding box center [432, 287] width 85 height 19
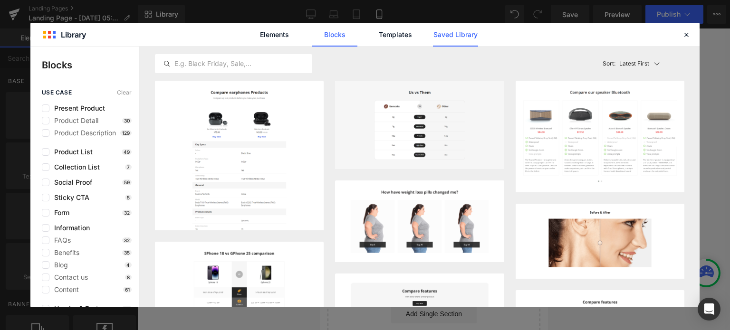
click at [454, 38] on link "Saved Library" at bounding box center [455, 35] width 45 height 24
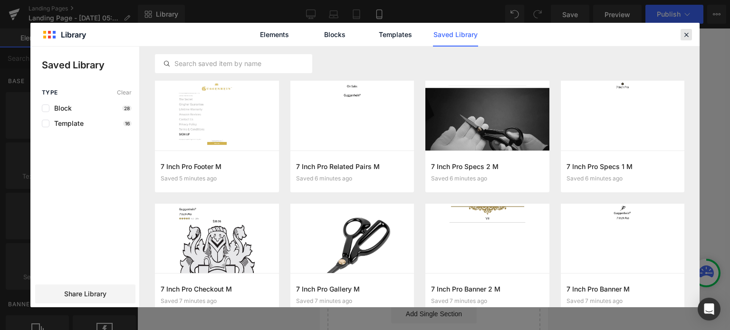
drag, startPoint x: 686, startPoint y: 36, endPoint x: 204, endPoint y: 53, distance: 481.9
click at [686, 36] on icon at bounding box center [686, 34] width 9 height 9
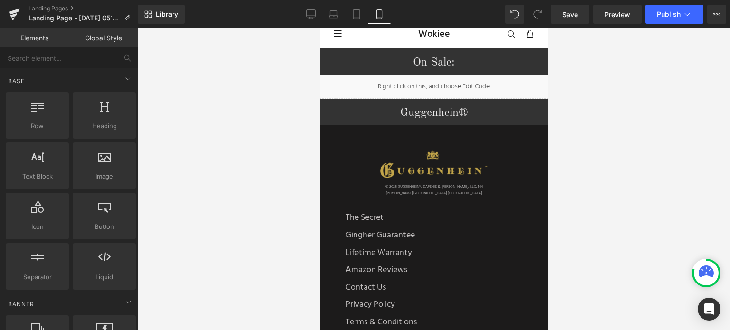
scroll to position [0, 0]
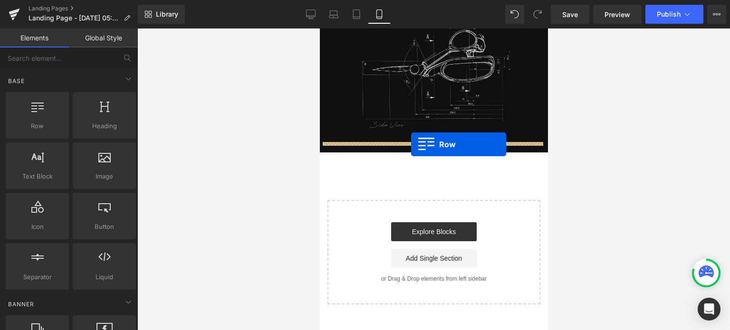
drag, startPoint x: 322, startPoint y: 63, endPoint x: 410, endPoint y: 144, distance: 120.0
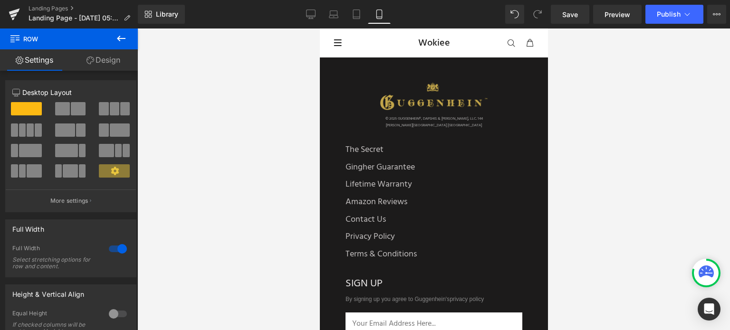
drag, startPoint x: 544, startPoint y: 253, endPoint x: 875, endPoint y: 60, distance: 383.1
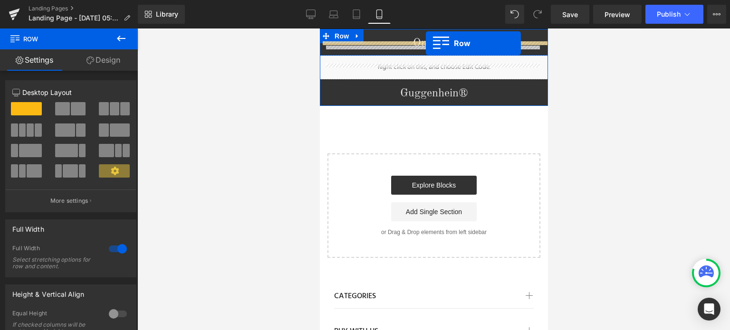
scroll to position [1263, 0]
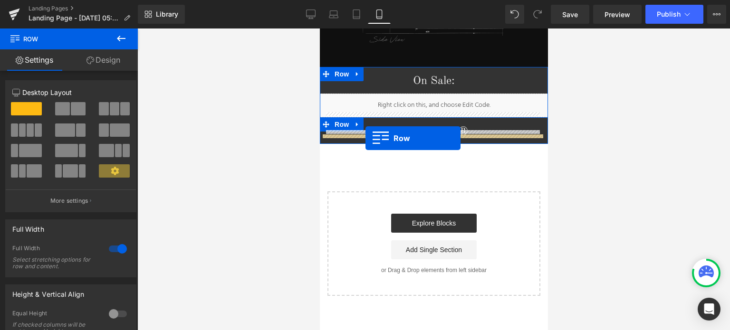
drag, startPoint x: 323, startPoint y: 64, endPoint x: 365, endPoint y: 138, distance: 84.8
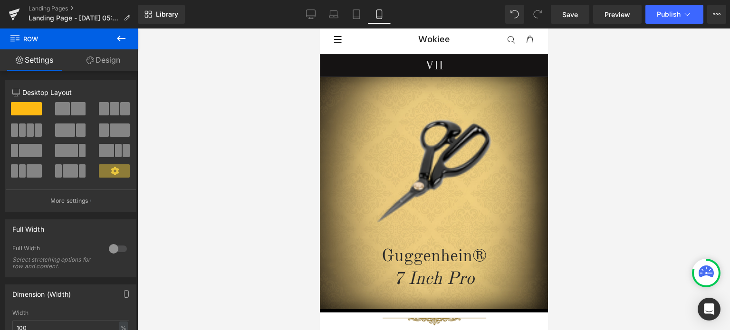
scroll to position [0, 0]
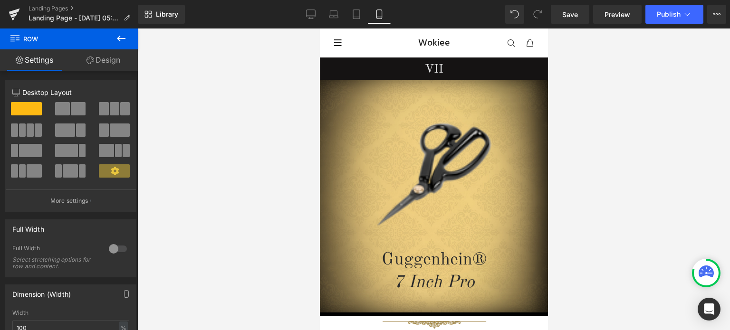
drag, startPoint x: 544, startPoint y: 213, endPoint x: 890, endPoint y: 60, distance: 378.1
drag, startPoint x: 717, startPoint y: 14, endPoint x: 717, endPoint y: 3, distance: 10.9
click at [717, 14] on icon at bounding box center [716, 14] width 2 height 2
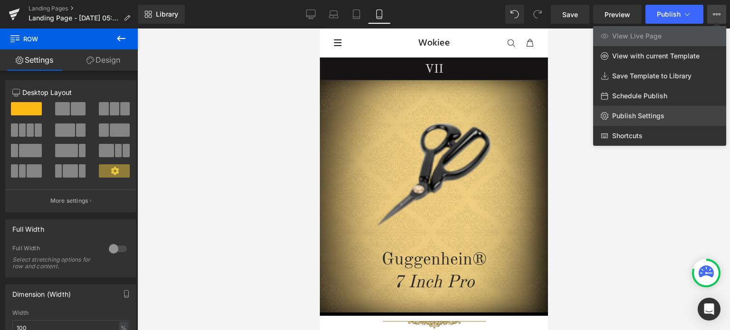
click at [638, 116] on span "Publish Settings" at bounding box center [638, 116] width 52 height 9
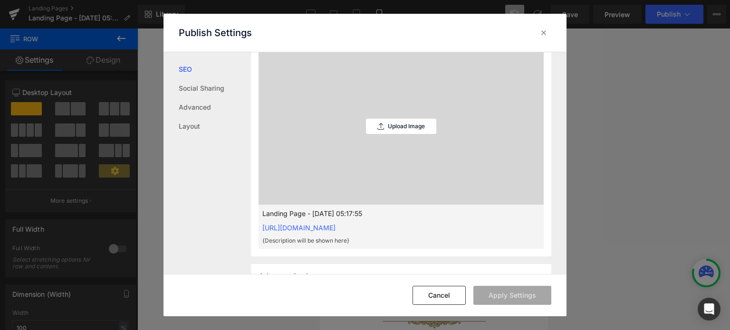
scroll to position [566, 0]
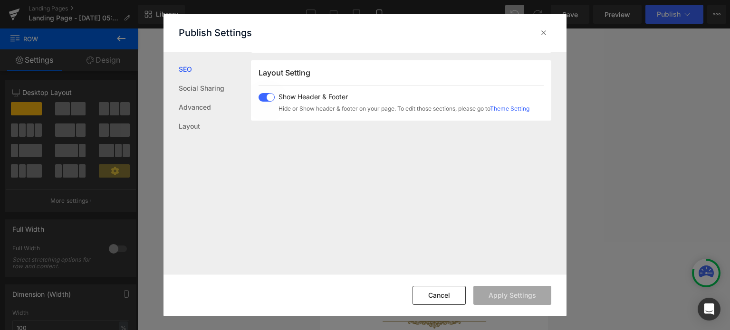
click at [271, 98] on span at bounding box center [266, 97] width 16 height 9
click at [518, 290] on button "Apply Settings" at bounding box center [512, 295] width 78 height 19
drag, startPoint x: 457, startPoint y: 298, endPoint x: 645, endPoint y: 121, distance: 258.0
click at [458, 298] on button "Cancel" at bounding box center [449, 295] width 53 height 19
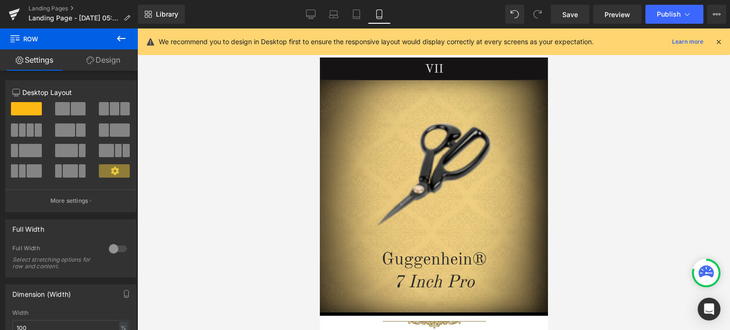
click at [718, 40] on icon at bounding box center [718, 42] width 9 height 9
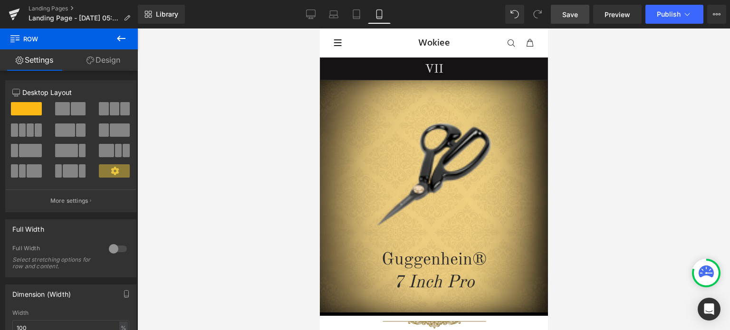
click at [581, 13] on link "Save" at bounding box center [569, 14] width 38 height 19
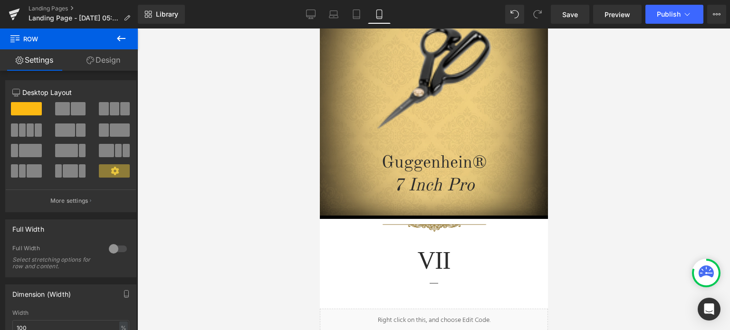
scroll to position [35, 0]
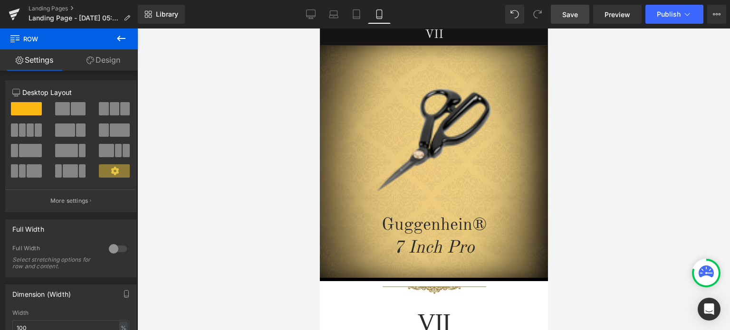
click at [579, 18] on link "Save" at bounding box center [569, 14] width 38 height 19
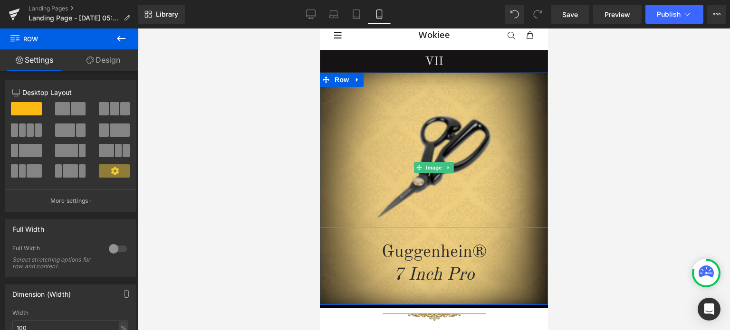
scroll to position [0, 0]
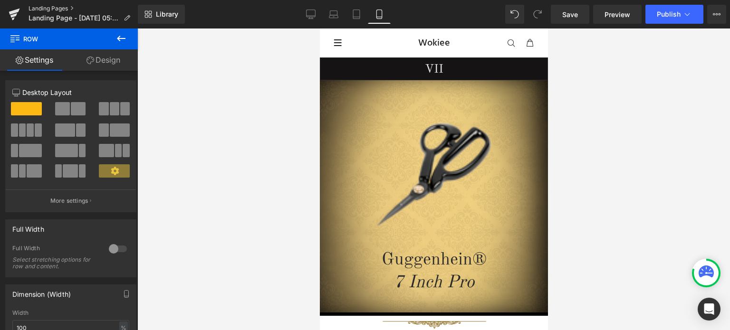
click at [55, 8] on link "Landing Pages" at bounding box center [82, 9] width 109 height 8
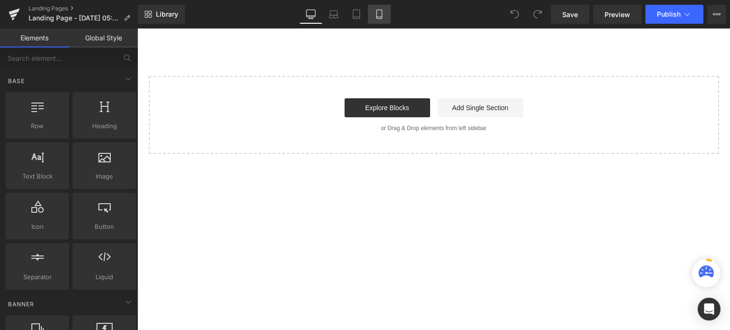
click at [379, 15] on icon at bounding box center [378, 13] width 9 height 9
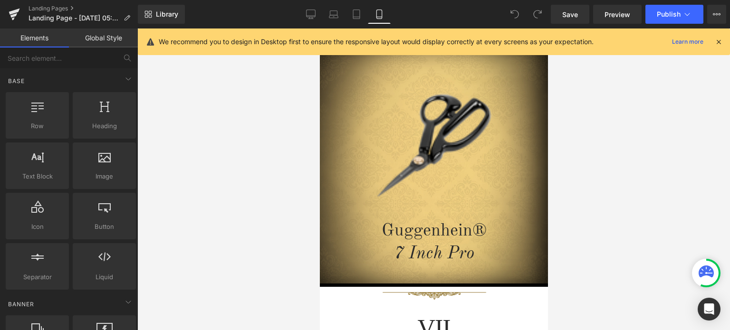
click at [719, 40] on icon at bounding box center [718, 42] width 9 height 9
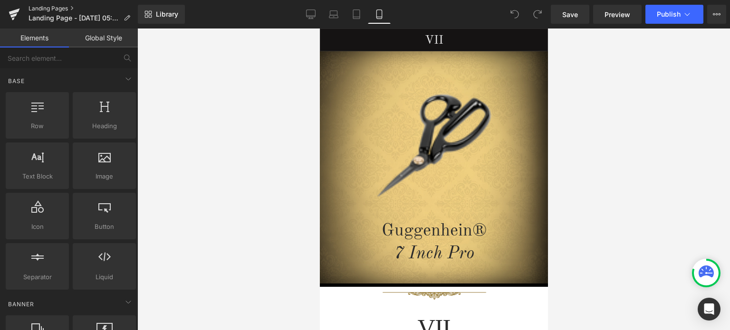
click at [53, 9] on link "Landing Pages" at bounding box center [82, 9] width 109 height 8
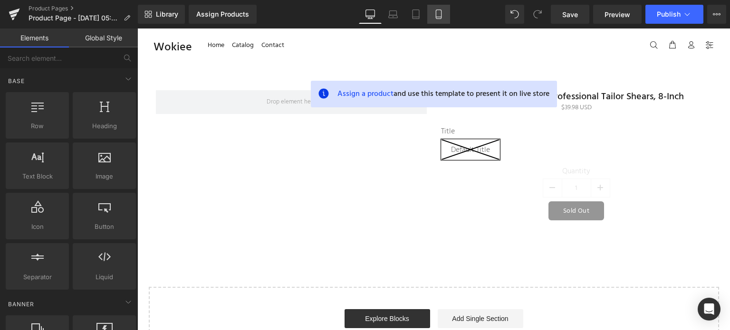
click at [441, 14] on icon at bounding box center [438, 14] width 5 height 9
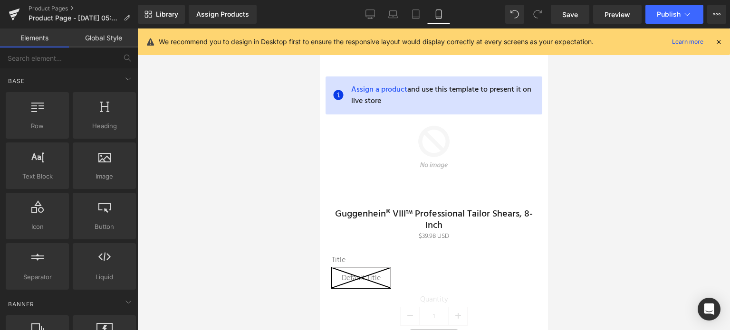
click at [718, 40] on icon at bounding box center [718, 42] width 9 height 9
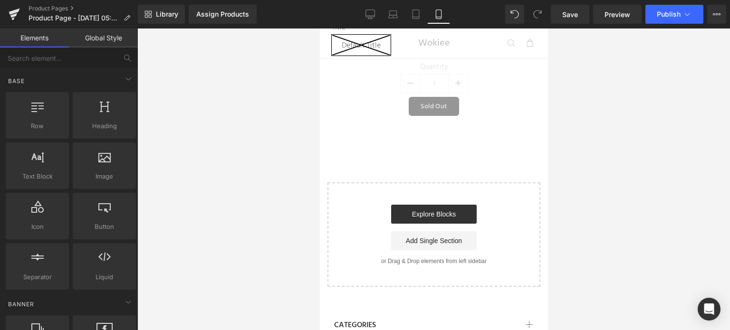
scroll to position [285, 0]
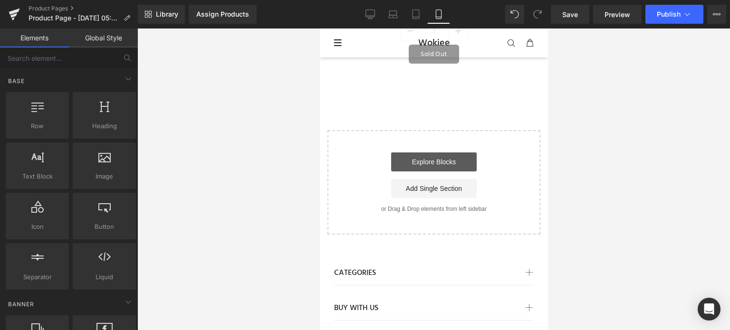
click at [431, 152] on link "Explore Blocks" at bounding box center [432, 161] width 85 height 19
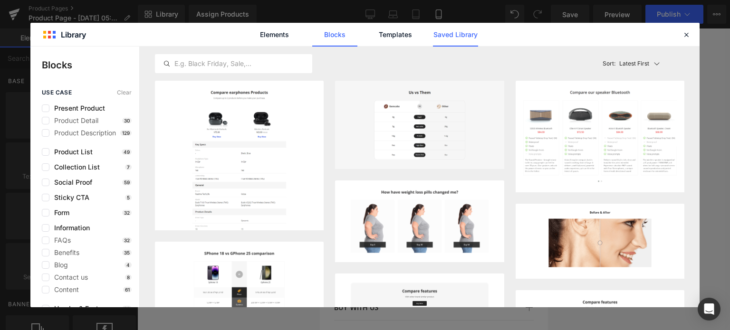
click at [456, 37] on link "Saved Library" at bounding box center [455, 35] width 45 height 24
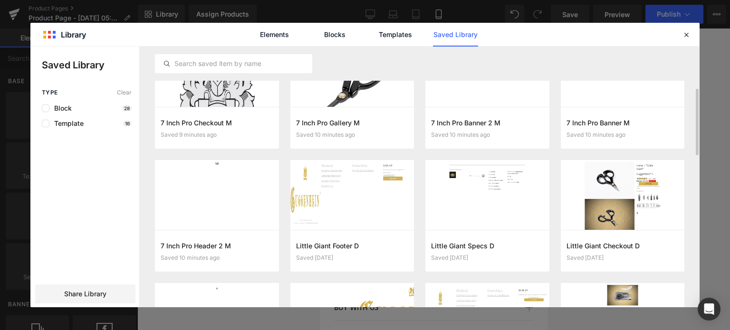
scroll to position [214, 0]
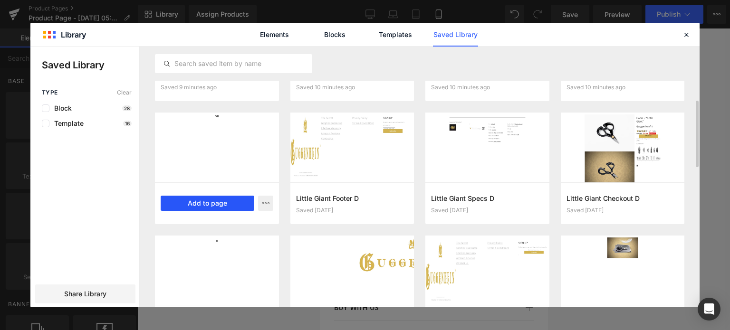
click at [210, 204] on button "Add to page" at bounding box center [208, 203] width 94 height 15
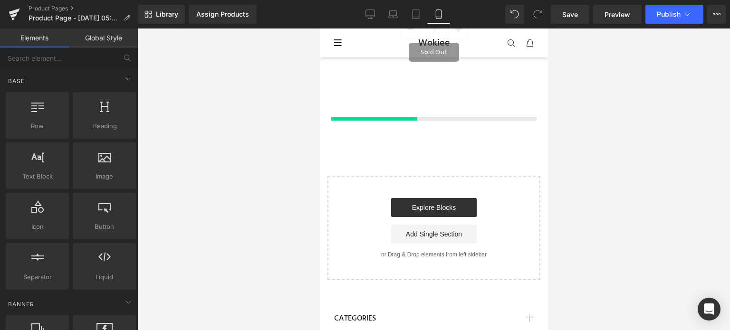
scroll to position [287, 0]
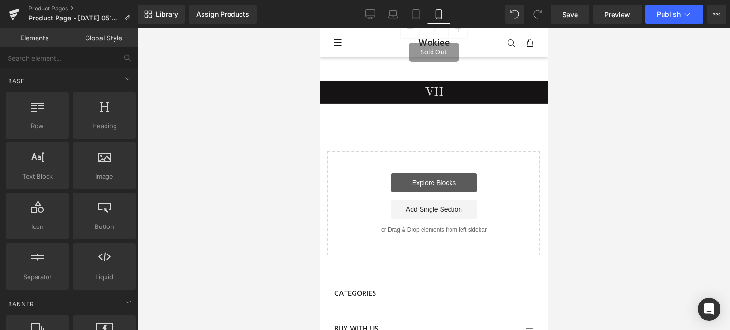
click at [438, 179] on link "Explore Blocks" at bounding box center [432, 182] width 85 height 19
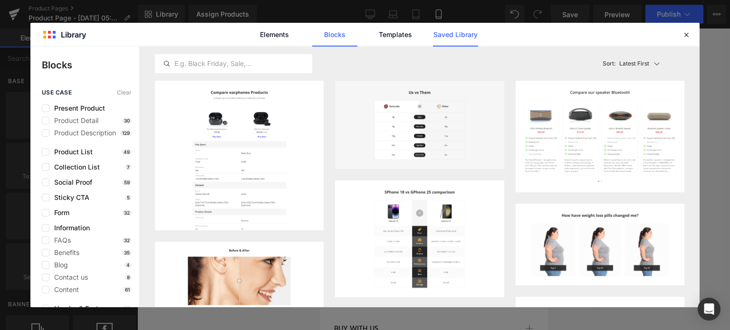
click at [455, 33] on link "Saved Library" at bounding box center [455, 35] width 45 height 24
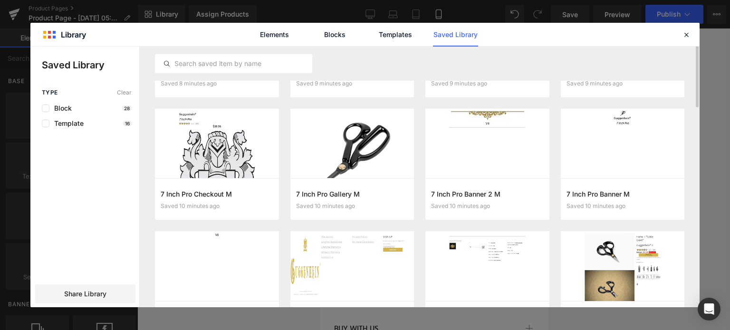
scroll to position [71, 0]
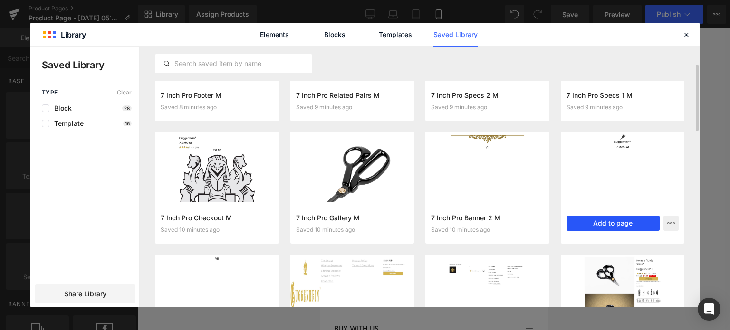
click at [616, 226] on button "Add to page" at bounding box center [613, 223] width 94 height 15
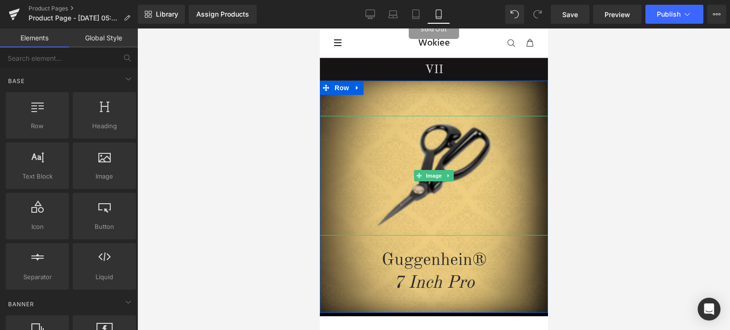
scroll to position [500, 0]
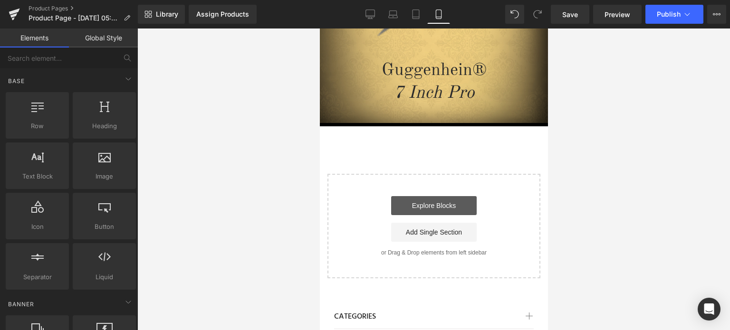
click at [448, 196] on link "Explore Blocks" at bounding box center [432, 205] width 85 height 19
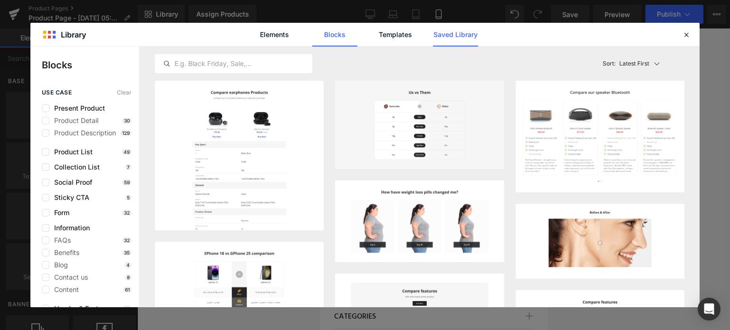
click at [461, 37] on link "Saved Library" at bounding box center [455, 35] width 45 height 24
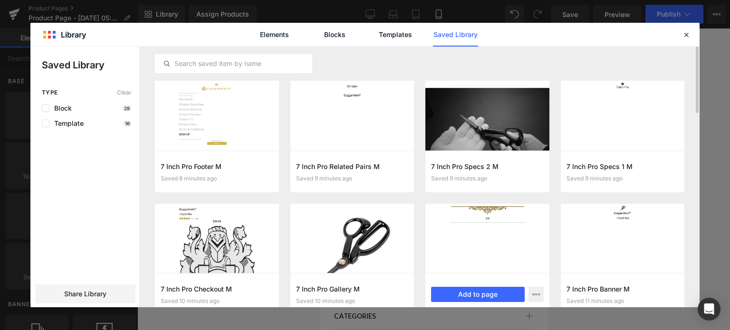
scroll to position [47, 0]
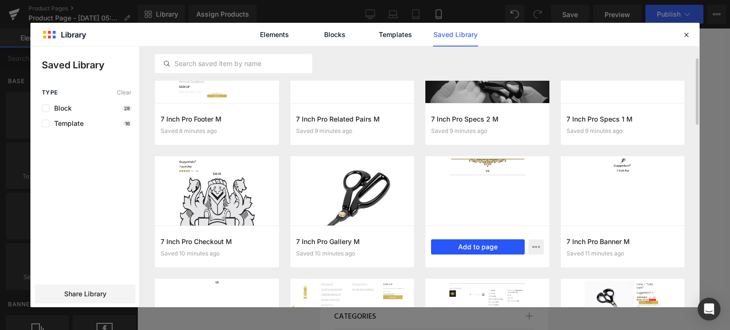
click at [473, 245] on button "Add to page" at bounding box center [478, 246] width 94 height 15
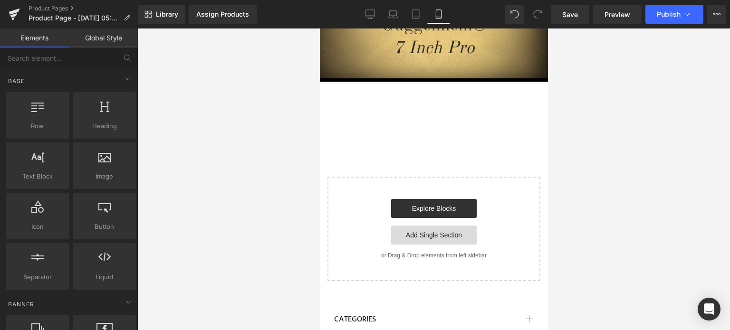
scroll to position [545, 0]
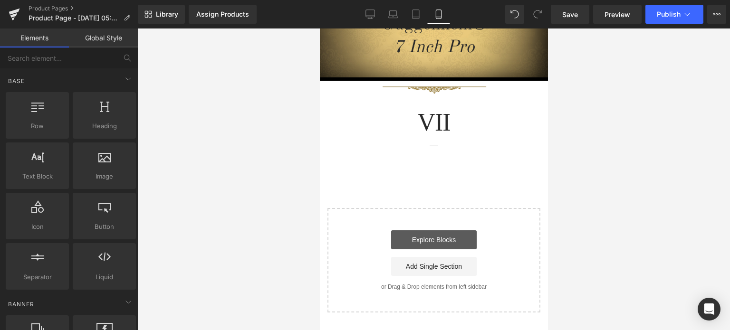
click at [435, 238] on link "Explore Blocks" at bounding box center [432, 239] width 85 height 19
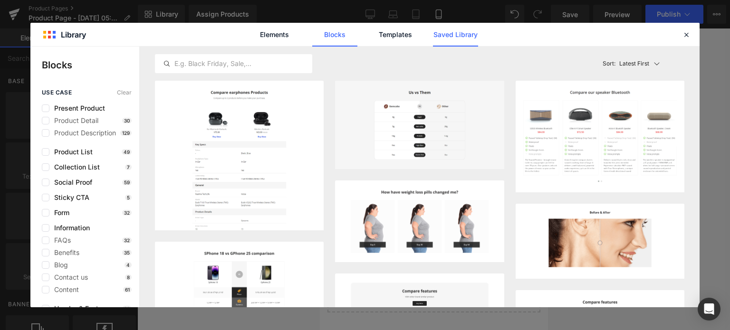
click at [458, 36] on link "Saved Library" at bounding box center [455, 35] width 45 height 24
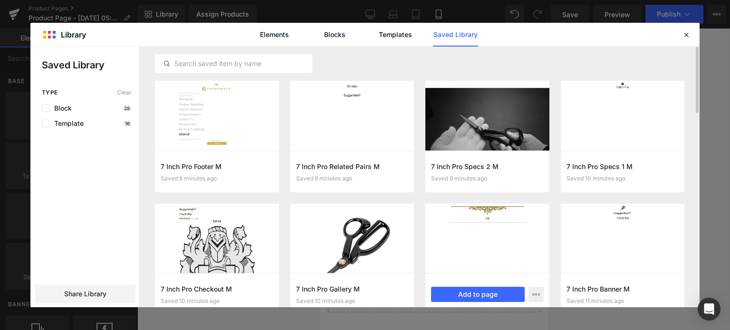
scroll to position [71, 0]
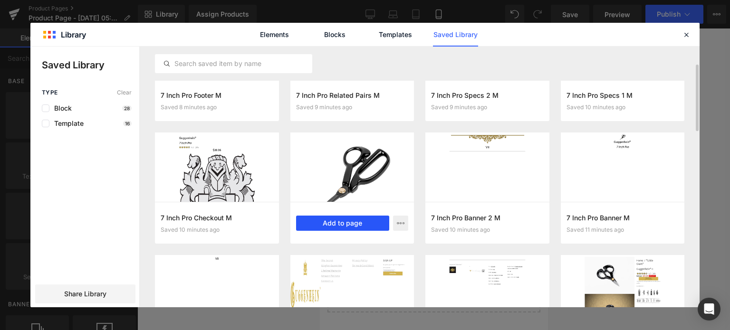
click at [340, 225] on button "Add to page" at bounding box center [343, 223] width 94 height 15
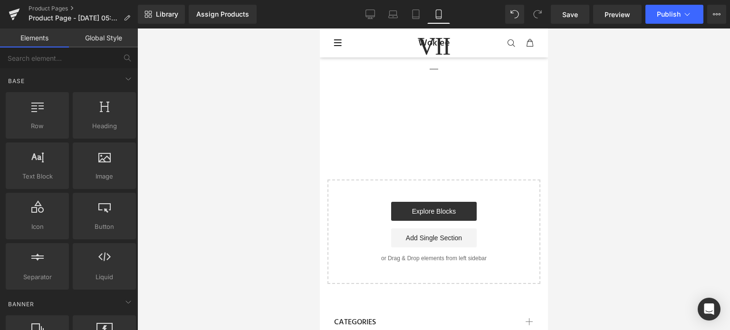
scroll to position [625, 0]
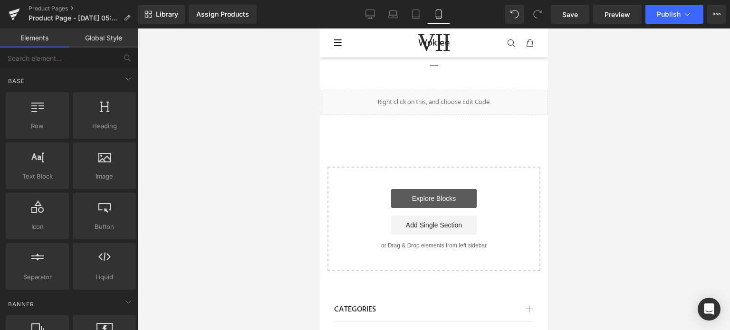
click at [436, 198] on link "Explore Blocks" at bounding box center [432, 198] width 85 height 19
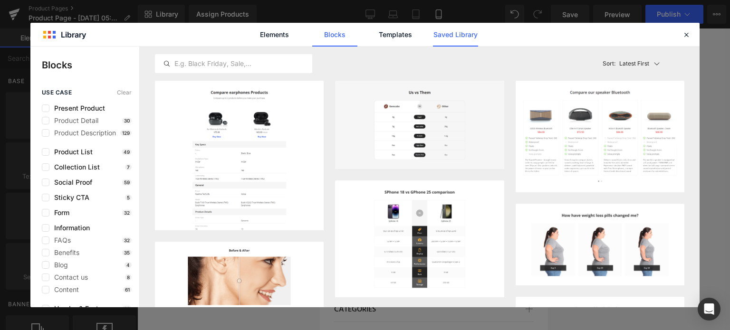
click at [460, 35] on link "Saved Library" at bounding box center [455, 35] width 45 height 24
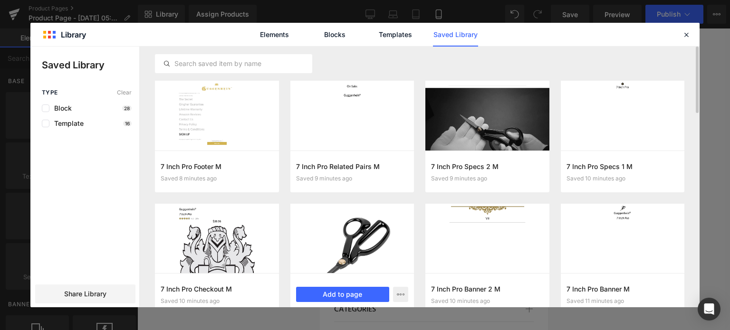
scroll to position [47, 0]
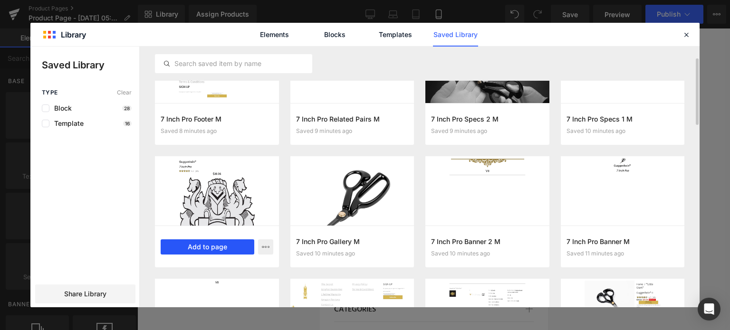
click at [215, 248] on button "Add to page" at bounding box center [208, 246] width 94 height 15
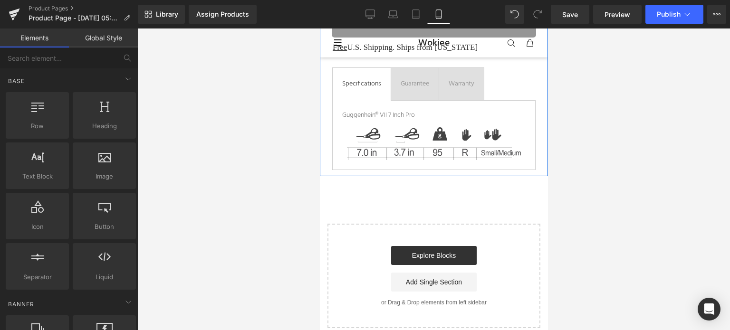
scroll to position [901, 0]
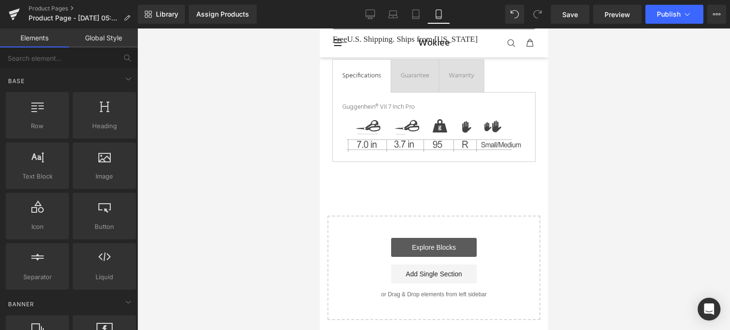
click at [430, 241] on link "Explore Blocks" at bounding box center [432, 247] width 85 height 19
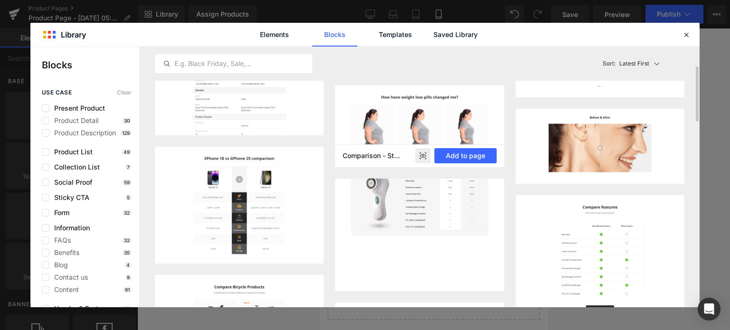
scroll to position [0, 0]
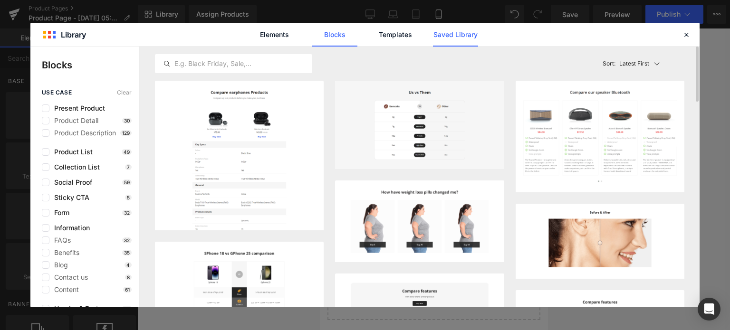
click at [451, 31] on link "Saved Library" at bounding box center [455, 35] width 45 height 24
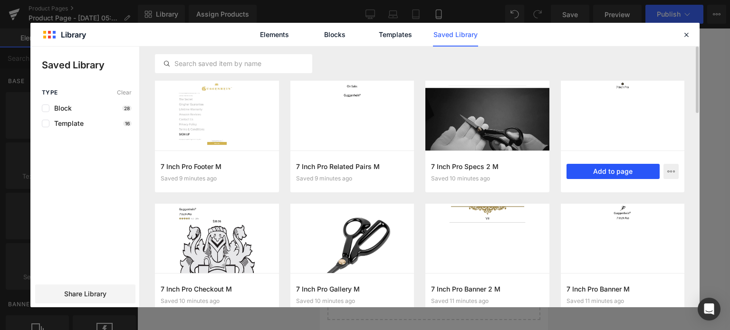
click at [616, 171] on button "Add to page" at bounding box center [613, 171] width 94 height 15
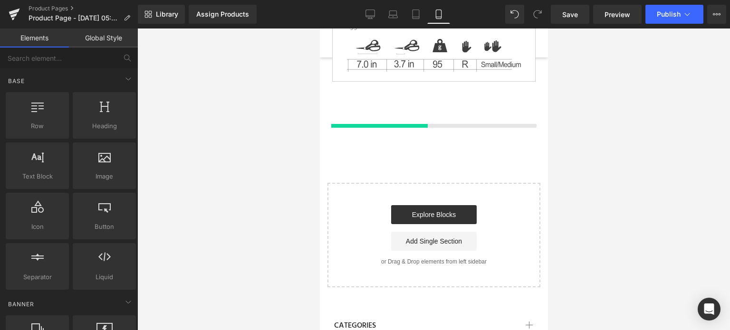
scroll to position [985, 0]
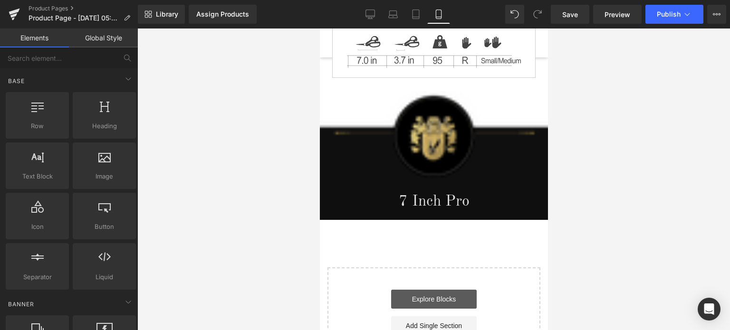
click at [435, 291] on link "Explore Blocks" at bounding box center [432, 299] width 85 height 19
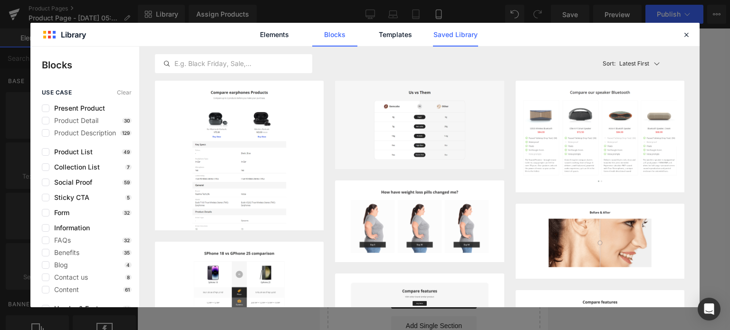
click at [459, 30] on link "Saved Library" at bounding box center [455, 35] width 45 height 24
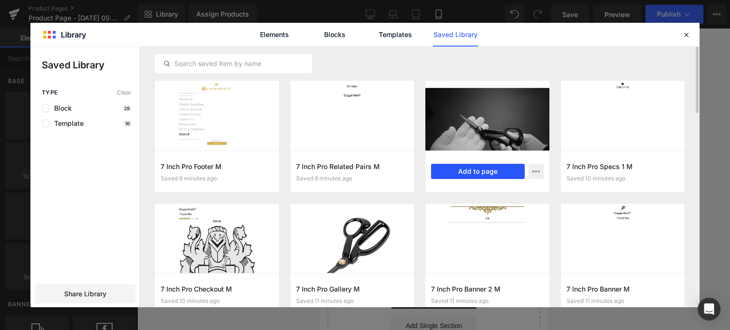
click at [484, 171] on button "Add to page" at bounding box center [478, 171] width 94 height 15
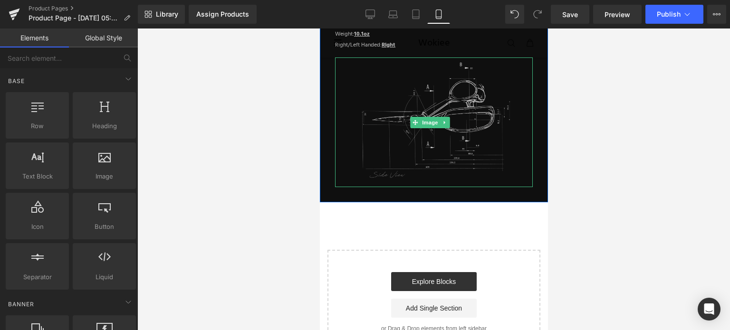
scroll to position [1453, 0]
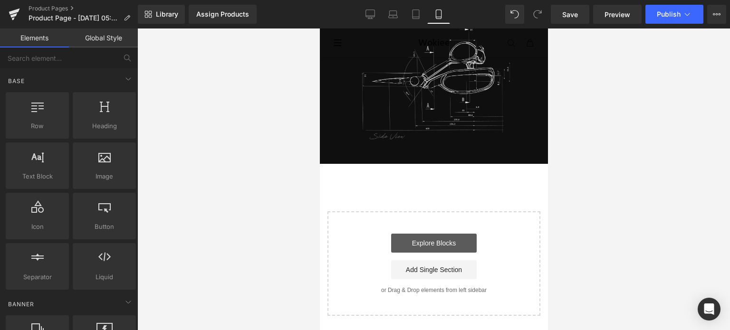
click at [446, 234] on link "Explore Blocks" at bounding box center [432, 243] width 85 height 19
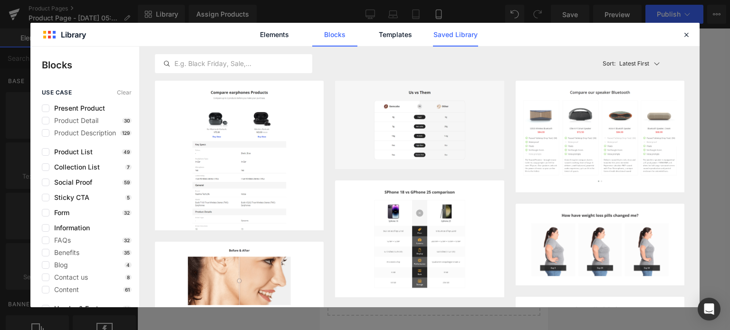
click at [459, 36] on link "Saved Library" at bounding box center [455, 35] width 45 height 24
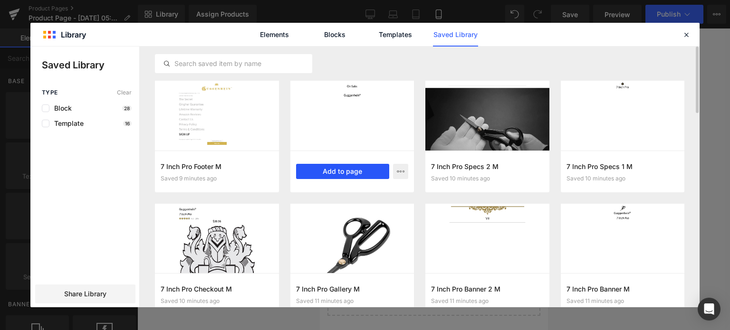
click at [347, 170] on button "Add to page" at bounding box center [343, 171] width 94 height 15
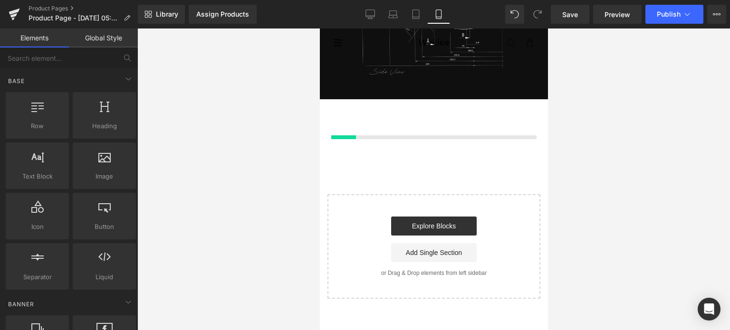
scroll to position [1527, 0]
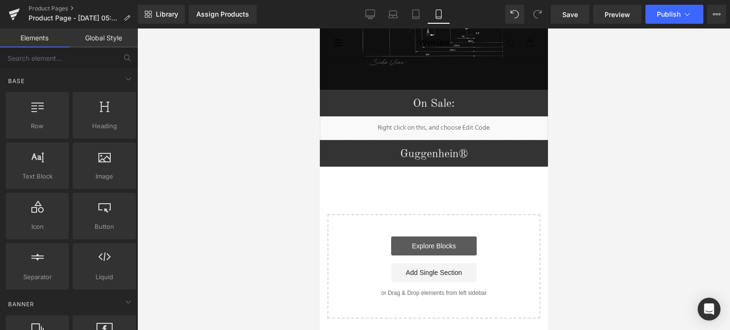
click at [431, 237] on link "Explore Blocks" at bounding box center [432, 246] width 85 height 19
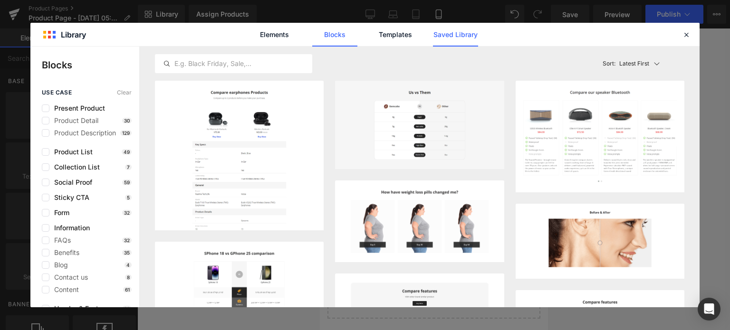
click at [457, 37] on link "Saved Library" at bounding box center [455, 35] width 45 height 24
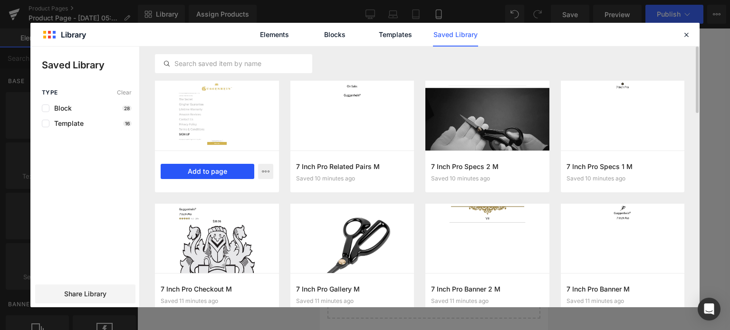
click at [212, 170] on button "Add to page" at bounding box center [208, 171] width 94 height 15
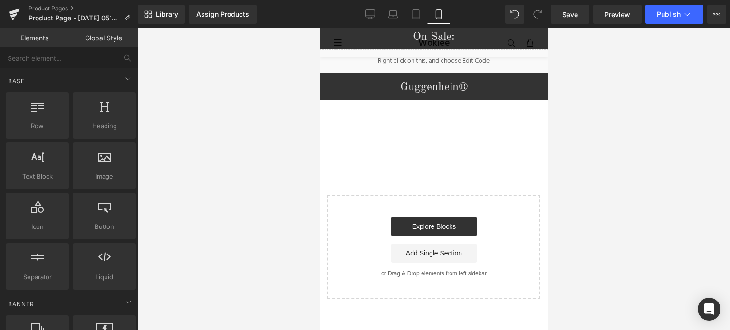
scroll to position [1604, 0]
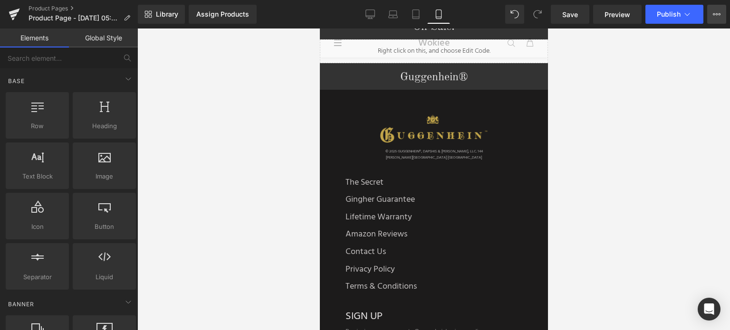
click at [713, 16] on icon at bounding box center [716, 14] width 8 height 8
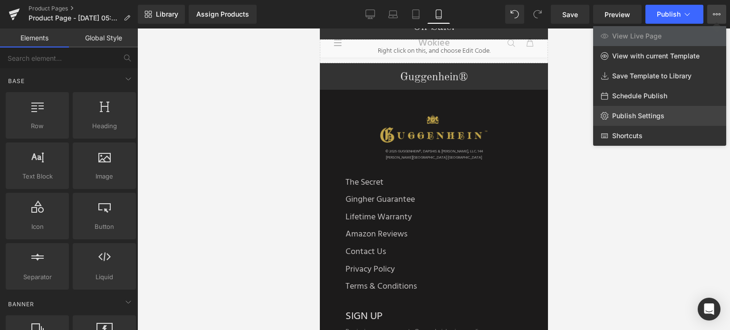
click at [640, 118] on span "Publish Settings" at bounding box center [638, 116] width 52 height 9
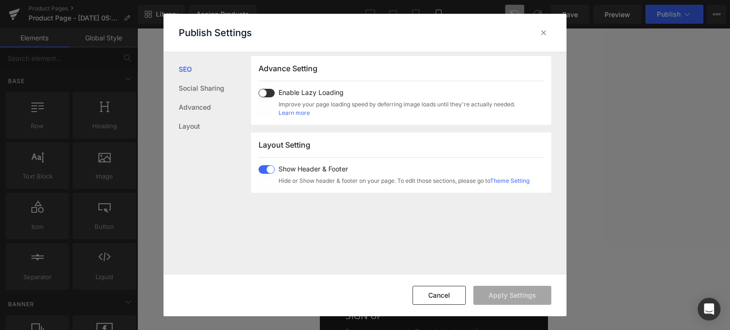
scroll to position [235, 0]
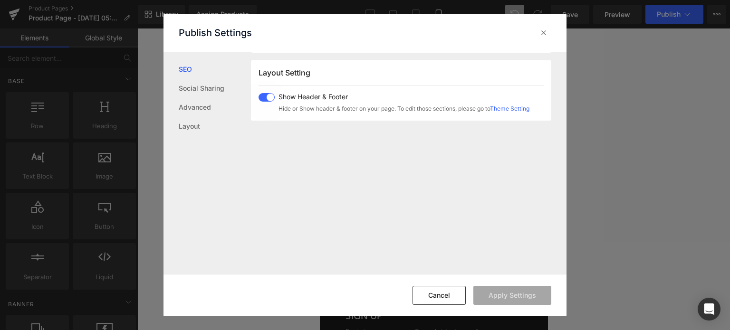
click at [271, 98] on span at bounding box center [266, 97] width 16 height 9
click at [516, 295] on button "Apply Settings" at bounding box center [512, 295] width 78 height 19
click at [441, 298] on button "Cancel" at bounding box center [438, 295] width 53 height 19
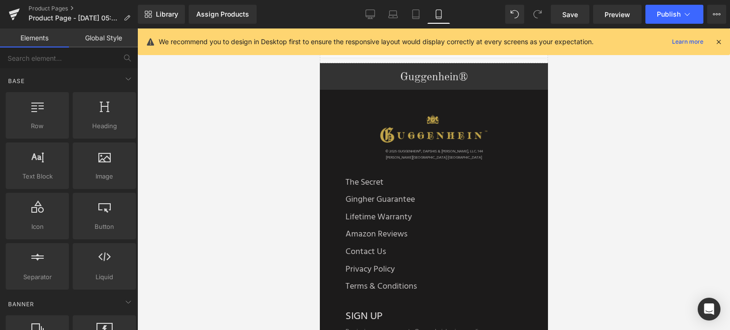
drag, startPoint x: 720, startPoint y: 41, endPoint x: 714, endPoint y: 42, distance: 5.8
click at [720, 41] on icon at bounding box center [718, 42] width 9 height 9
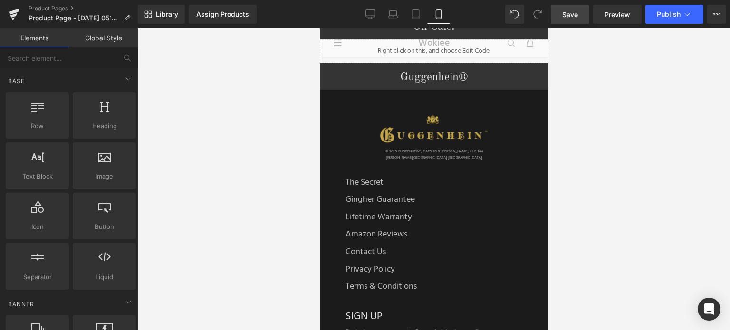
click at [570, 14] on span "Save" at bounding box center [570, 14] width 16 height 10
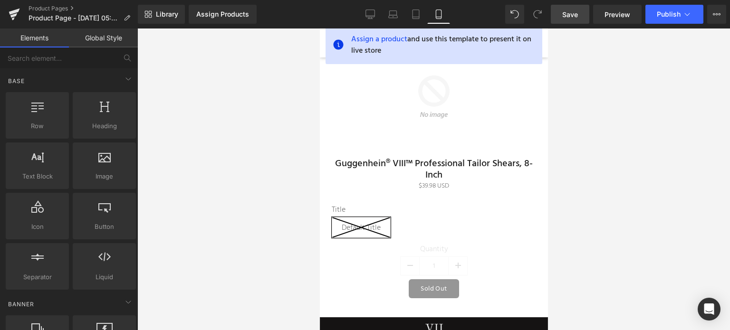
scroll to position [35, 0]
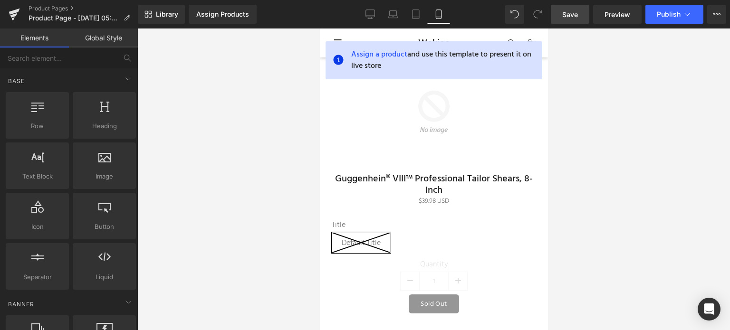
drag, startPoint x: 543, startPoint y: 233, endPoint x: 869, endPoint y: 85, distance: 357.7
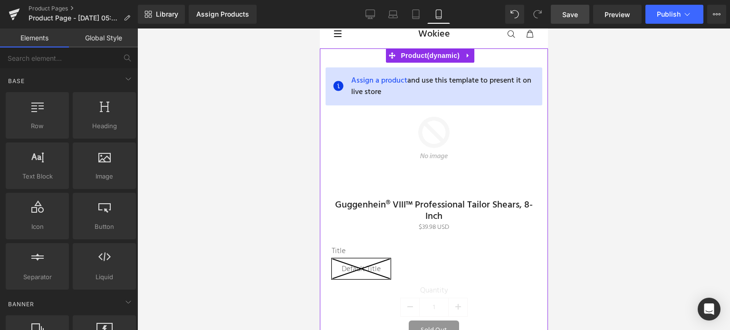
scroll to position [0, 0]
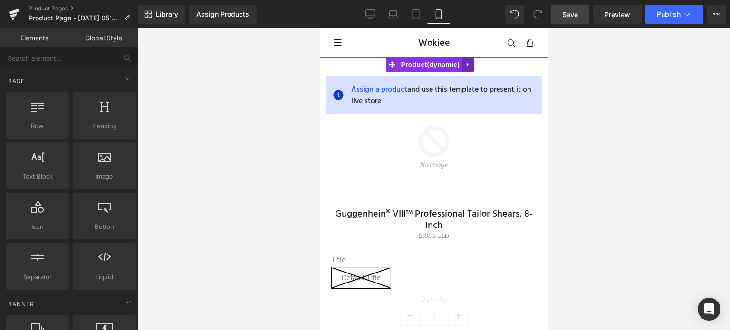
click at [465, 62] on icon at bounding box center [467, 64] width 7 height 7
click at [472, 66] on icon at bounding box center [473, 64] width 7 height 7
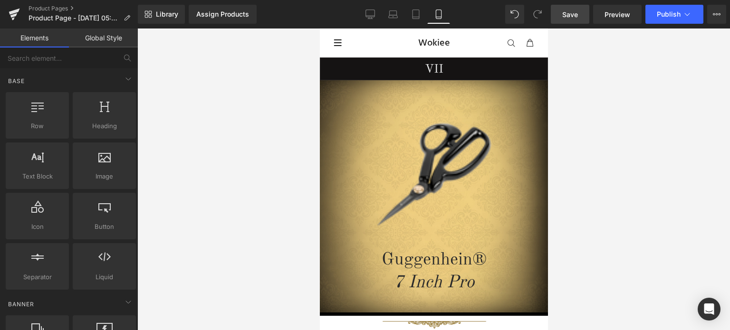
click at [578, 12] on span "Save" at bounding box center [570, 14] width 16 height 10
click at [55, 9] on link "Product Pages" at bounding box center [82, 9] width 109 height 8
